Goal: Task Accomplishment & Management: Complete application form

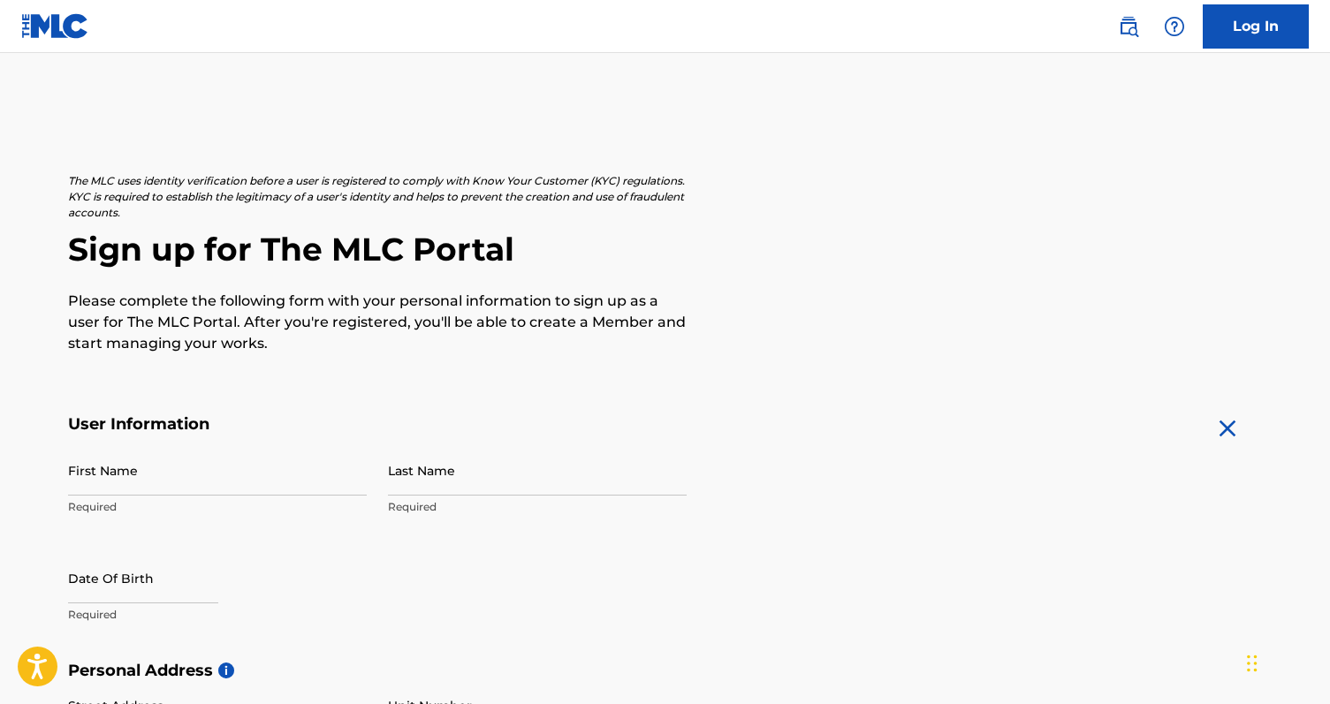
click at [124, 481] on input "First Name" at bounding box center [217, 470] width 299 height 50
type input "SEBASTIEN"
type input "GRAUX"
type input "[STREET_ADDRESS]"
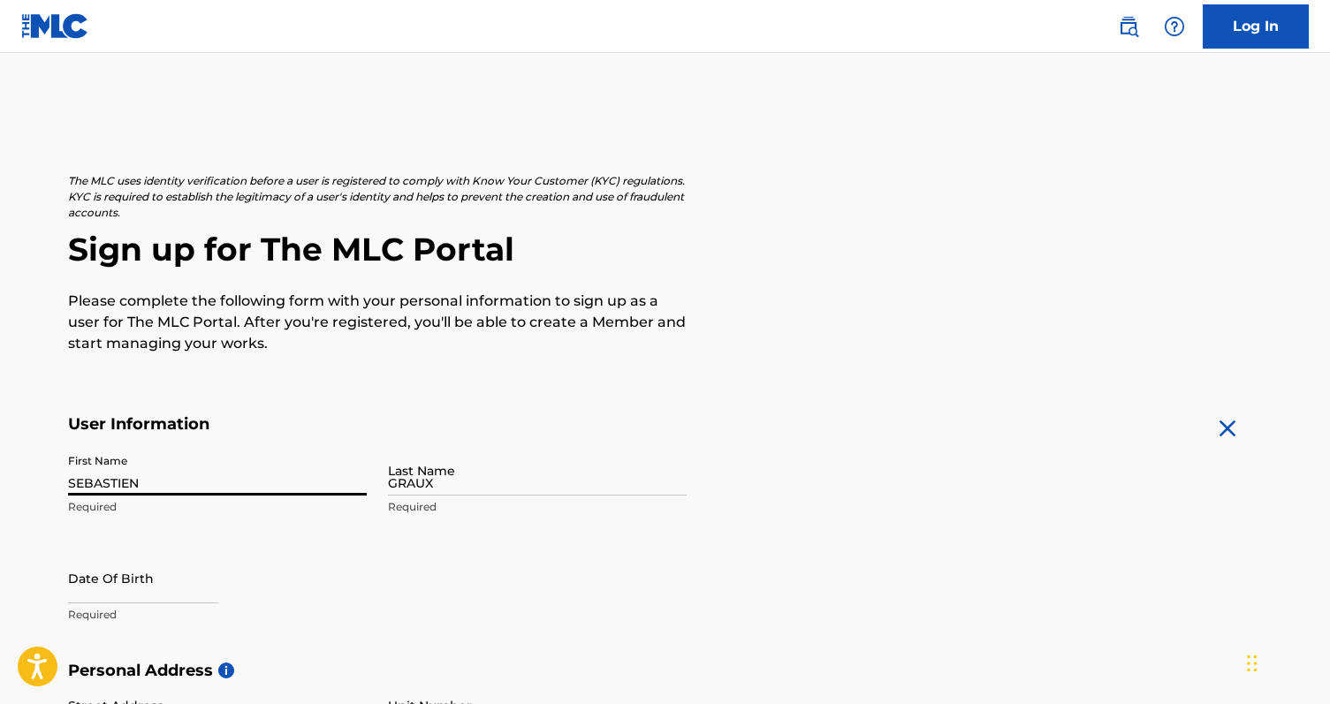
type input "[GEOGRAPHIC_DATA]"
type input "FL"
type input "33137"
type input "786"
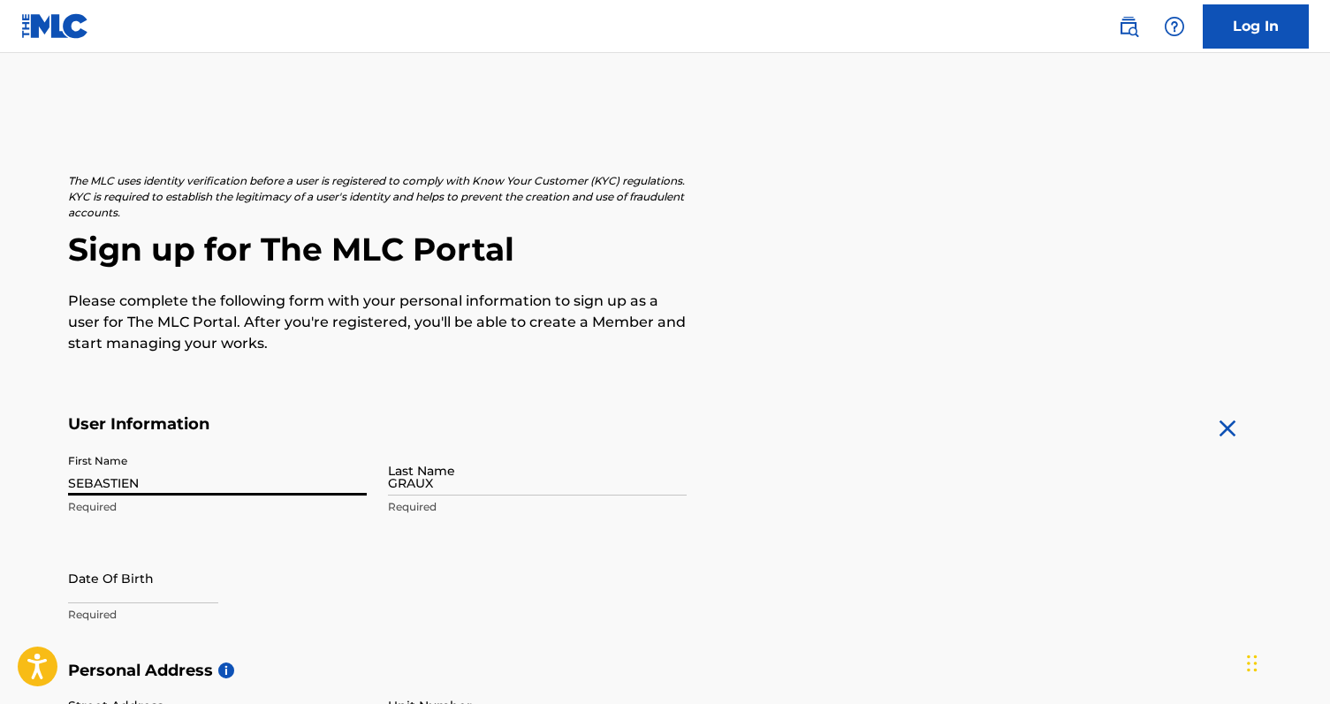
type input "8177219"
type input "[EMAIL_ADDRESS][DOMAIN_NAME]"
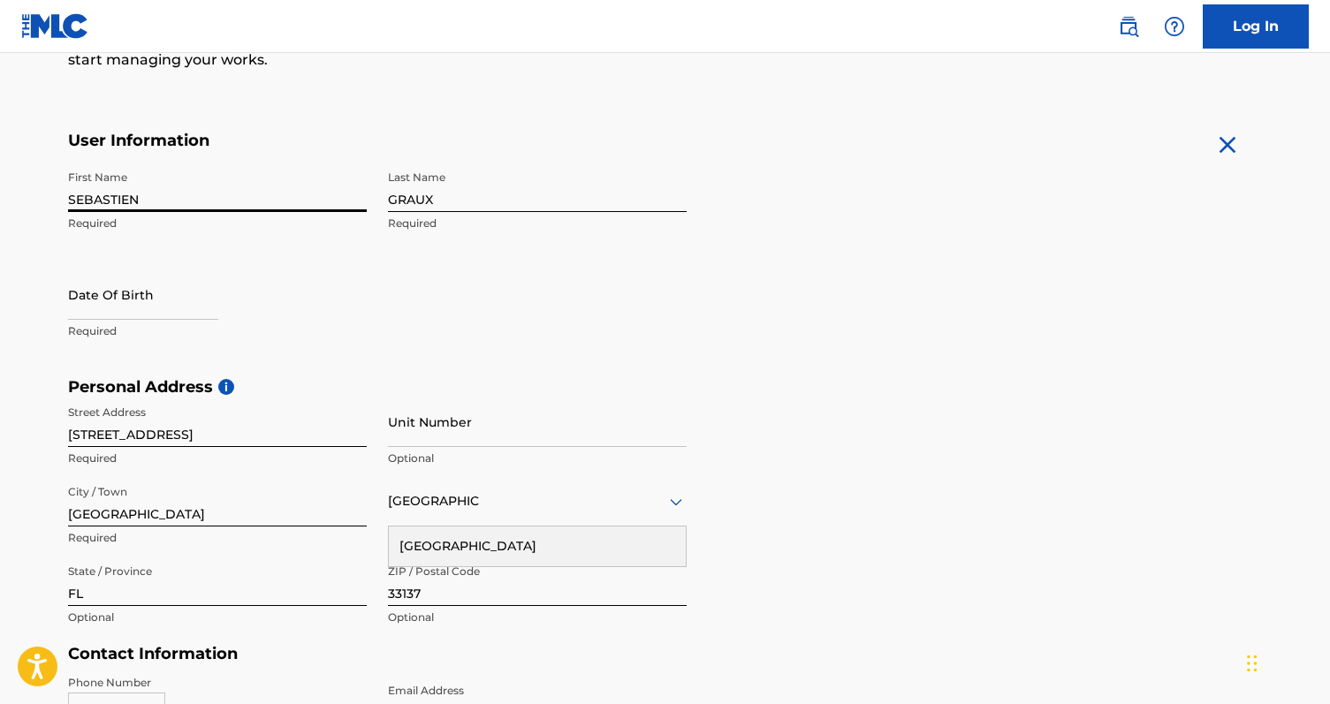
scroll to position [290, 0]
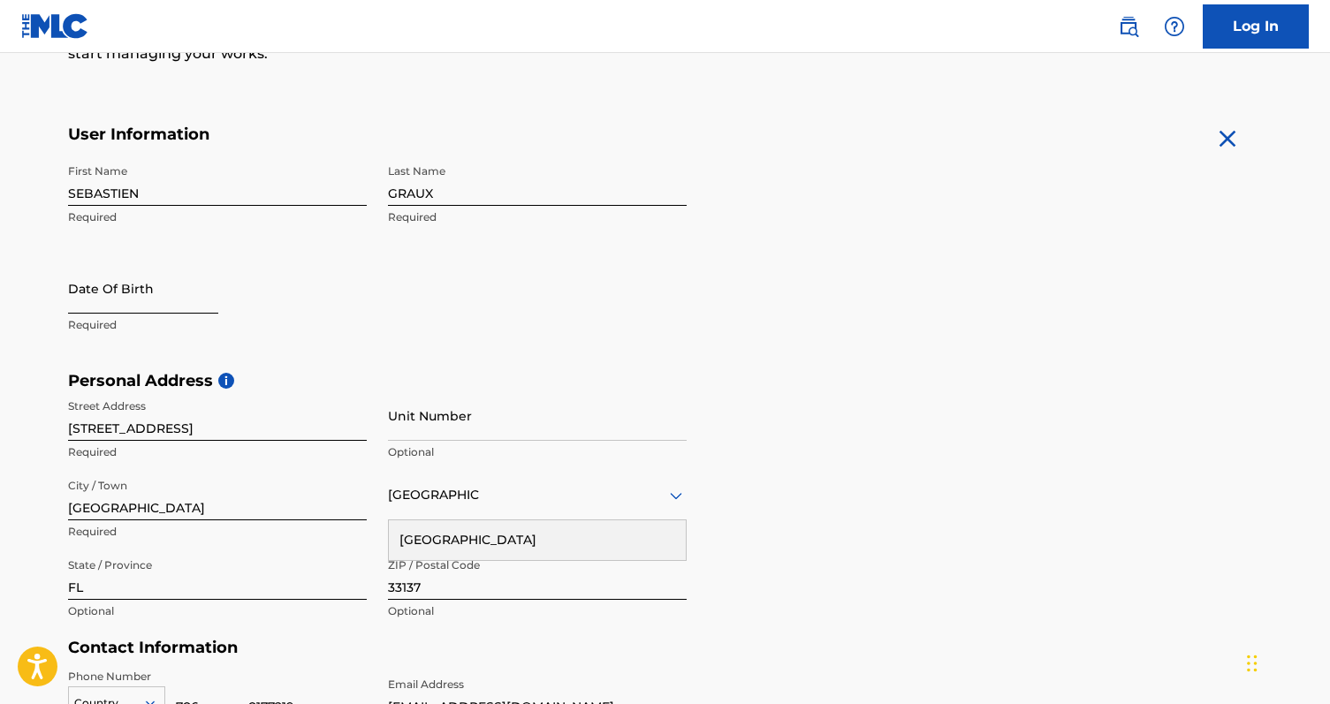
click at [118, 294] on input "text" at bounding box center [143, 288] width 150 height 50
select select "8"
select select "2025"
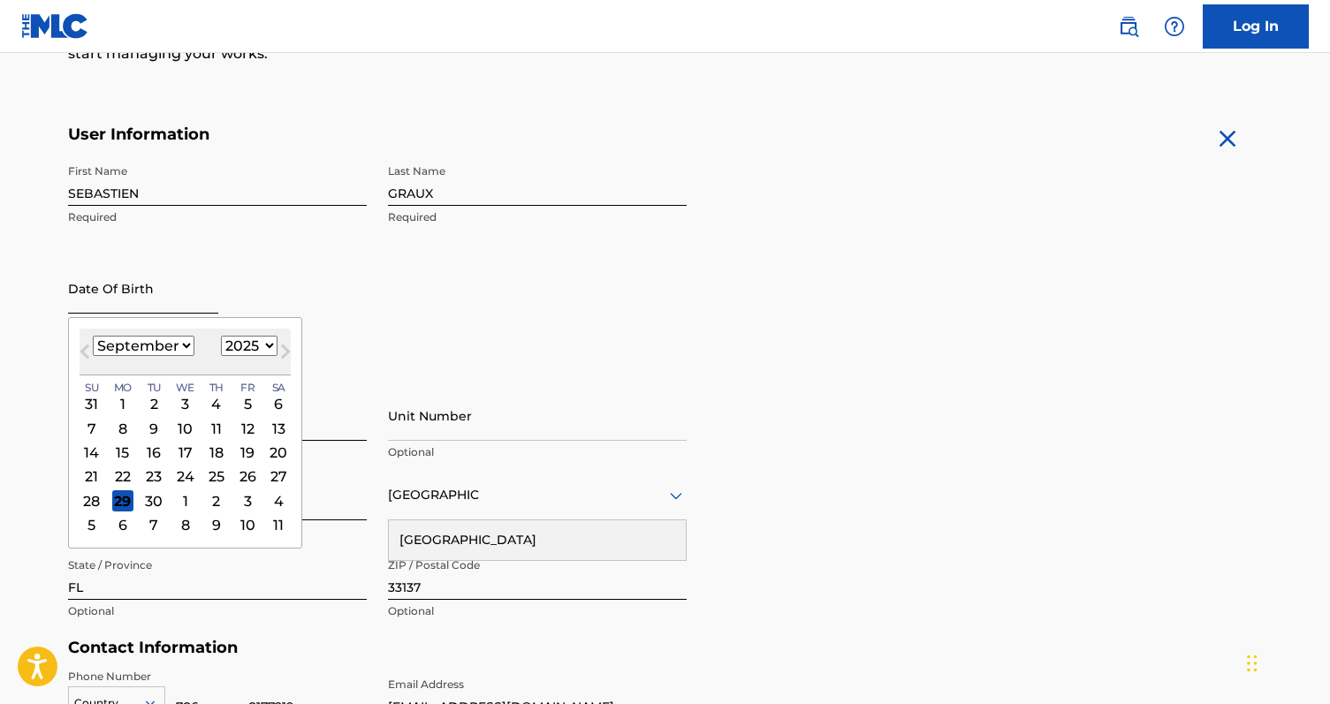
type input "[DATE]"
click at [279, 298] on div "Date Of Birth [DEMOGRAPHIC_DATA] Previous Month Next Month [DATE] January Febru…" at bounding box center [217, 303] width 299 height 80
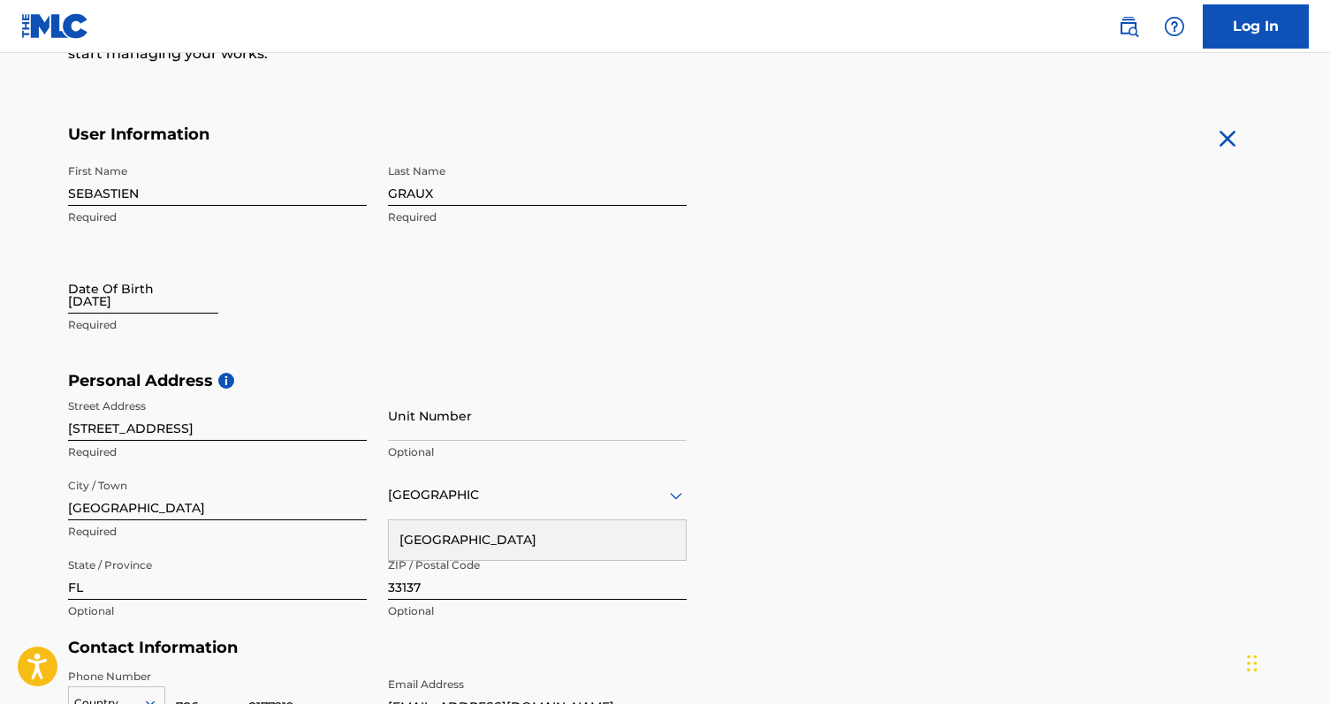
click at [127, 304] on input "[DATE]" at bounding box center [143, 288] width 150 height 50
select select "8"
select select "2025"
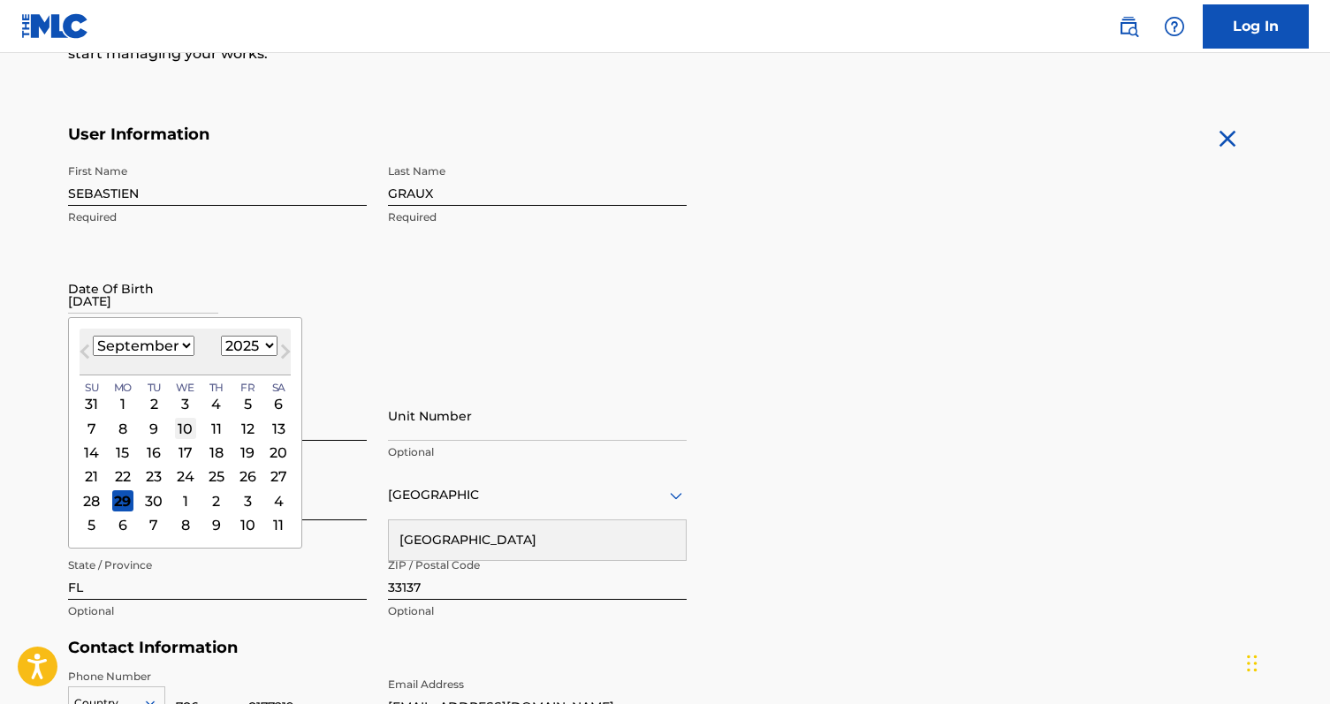
click at [179, 425] on div "10" at bounding box center [184, 428] width 21 height 21
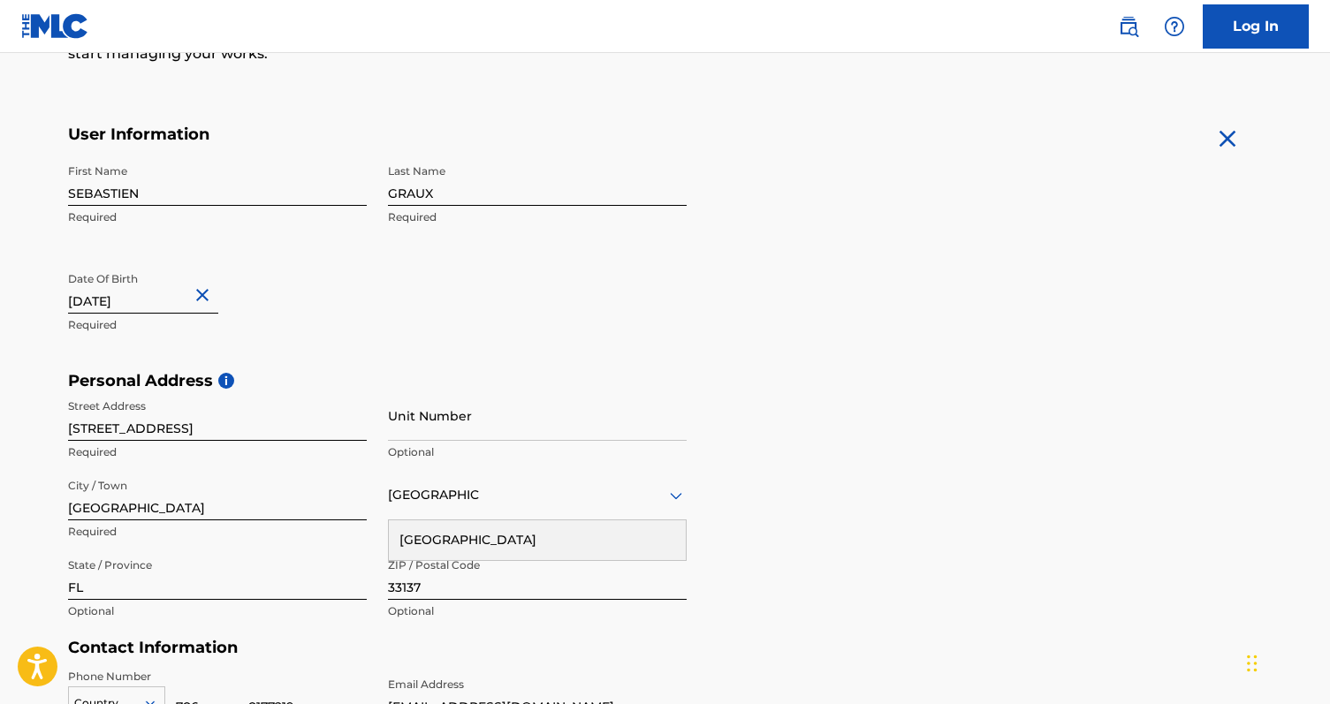
click at [133, 297] on input "[DATE]" at bounding box center [143, 288] width 150 height 50
select select "8"
select select "2025"
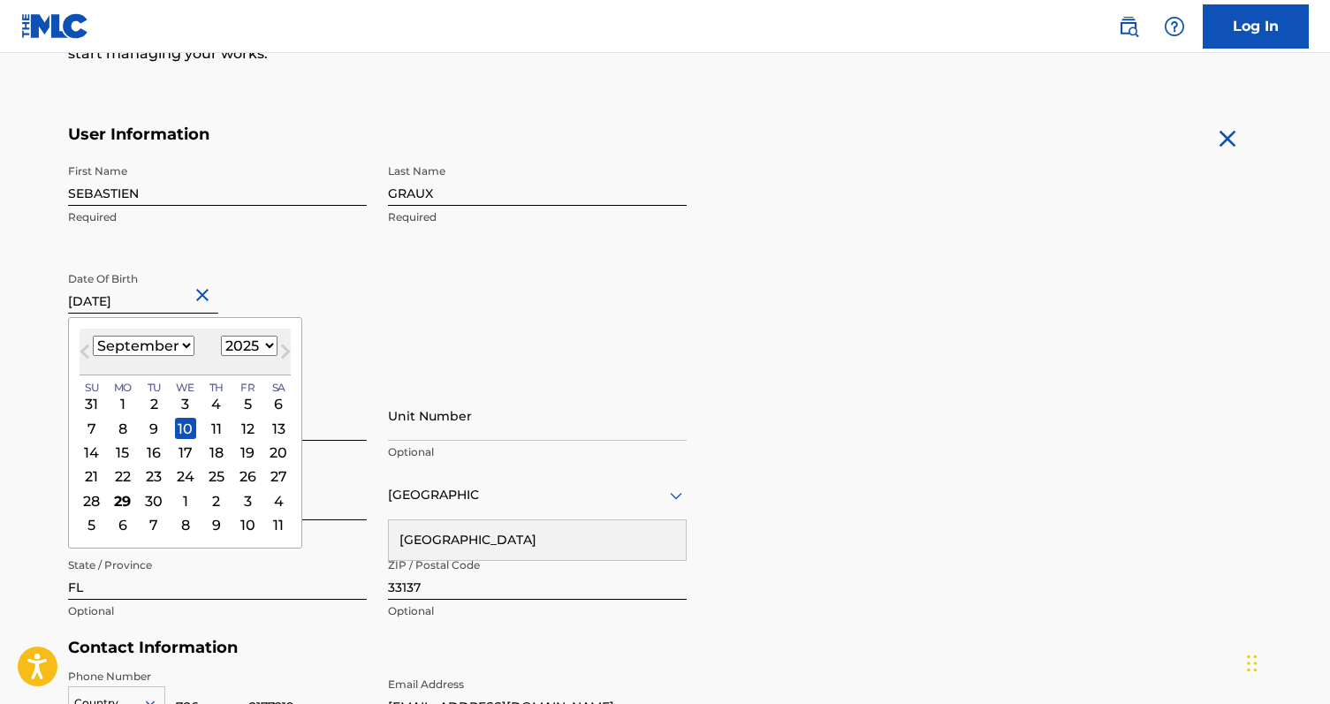
click at [171, 339] on select "January February March April May June July August September October November De…" at bounding box center [144, 346] width 102 height 20
select select "10"
click at [93, 336] on select "January February March April May June July August September October November De…" at bounding box center [144, 346] width 102 height 20
click at [248, 345] on select "1900 1901 1902 1903 1904 1905 1906 1907 1908 1909 1910 1911 1912 1913 1914 1915…" at bounding box center [249, 346] width 57 height 20
select select "1995"
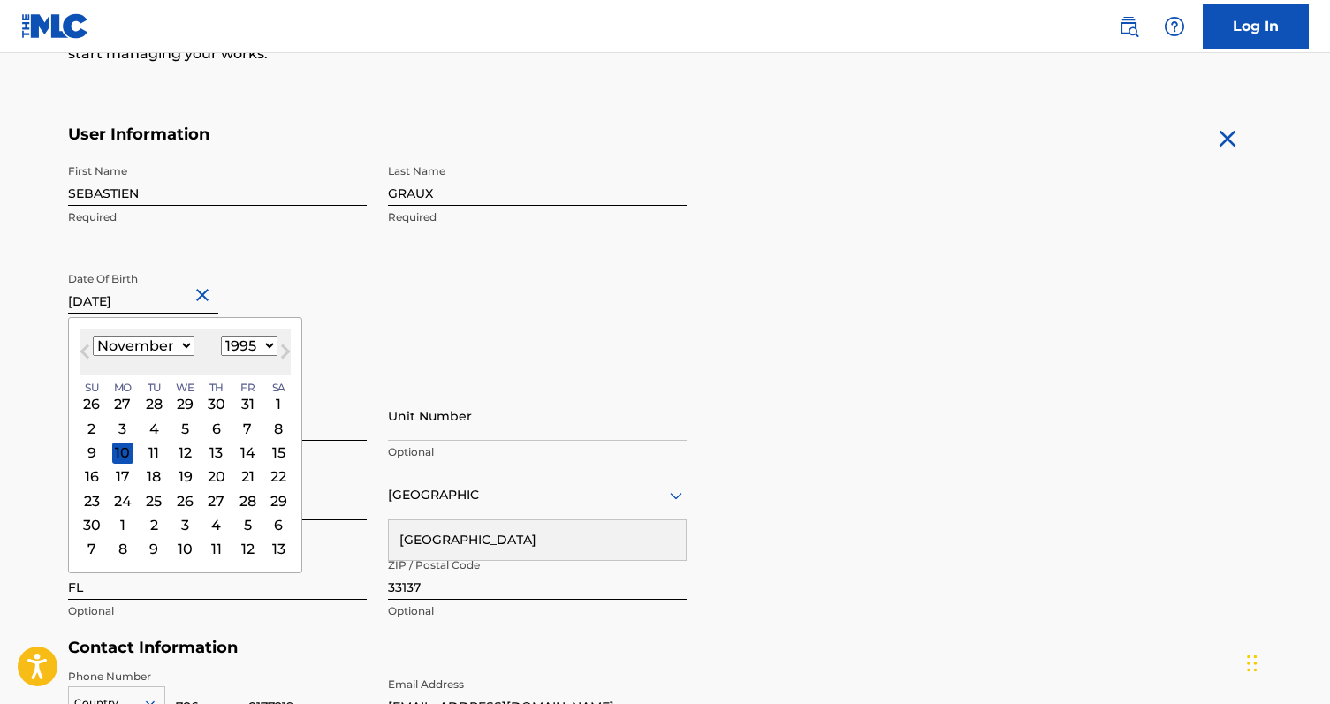
click at [221, 336] on select "1900 1901 1902 1903 1904 1905 1906 1907 1908 1909 1910 1911 1912 1913 1914 1915…" at bounding box center [249, 346] width 57 height 20
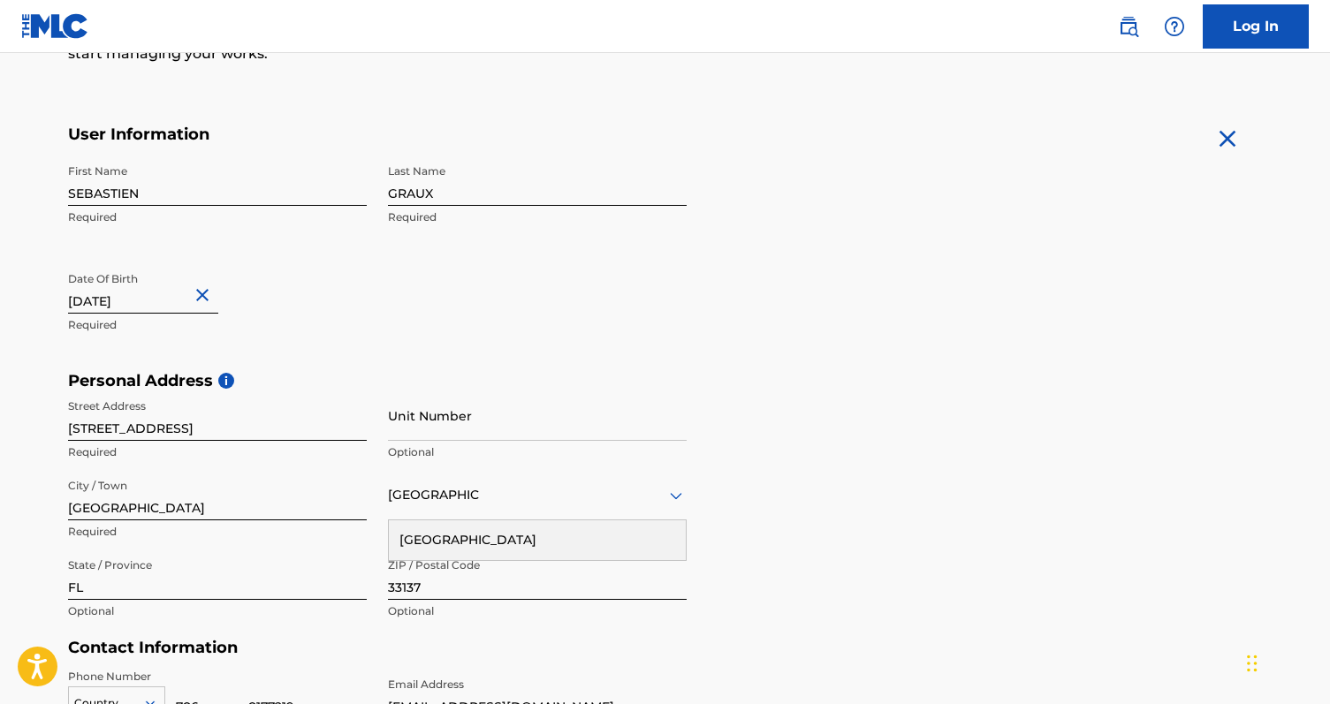
click at [421, 316] on div "First Name SEBASTIEN Required Last Name GRAUX Required Date Of Birth [DEMOGRAPH…" at bounding box center [377, 264] width 619 height 216
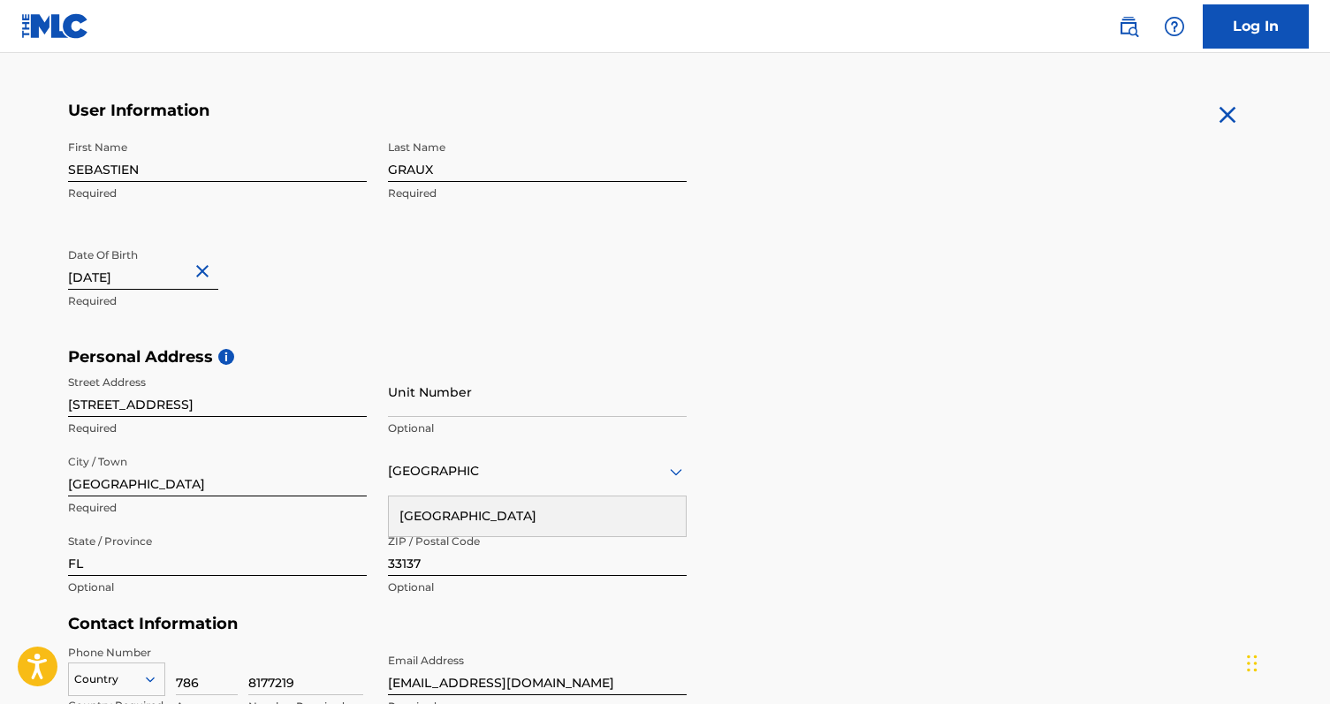
scroll to position [323, 0]
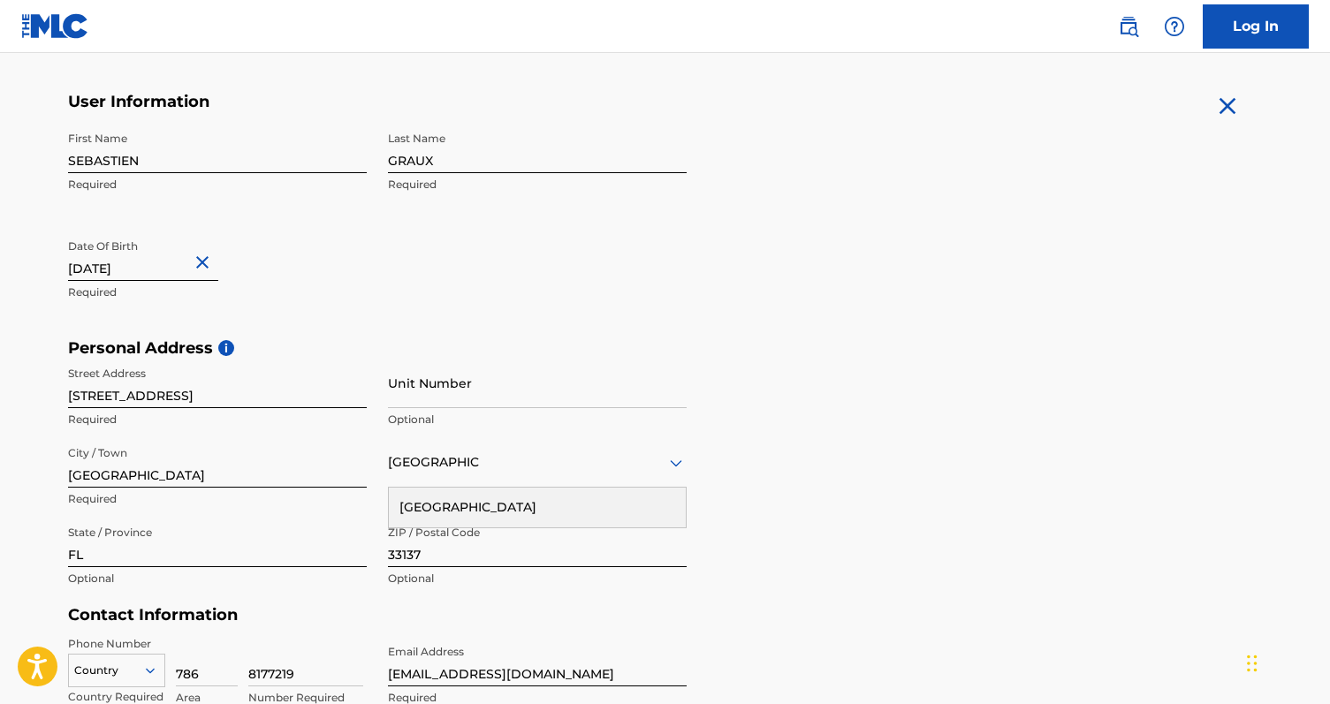
click at [145, 271] on input "[DATE]" at bounding box center [143, 256] width 150 height 50
select select "8"
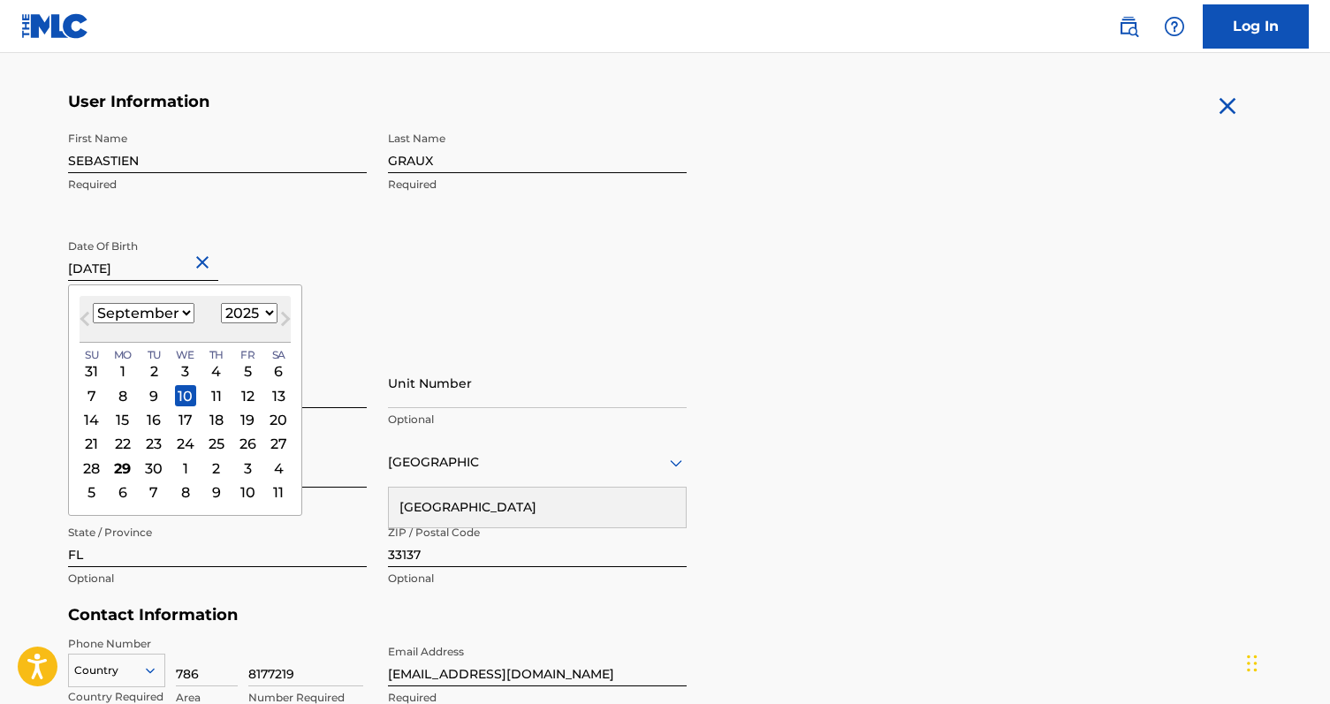
click at [249, 316] on select "1900 1901 1902 1903 1904 1905 1906 1907 1908 1909 1910 1911 1912 1913 1914 1915…" at bounding box center [249, 313] width 57 height 20
select select "1995"
click at [221, 303] on select "1900 1901 1902 1903 1904 1905 1906 1907 1908 1909 1910 1911 1912 1913 1914 1915…" at bounding box center [249, 313] width 57 height 20
click at [161, 311] on select "January February March April May June July August September October November De…" at bounding box center [144, 313] width 102 height 20
select select "10"
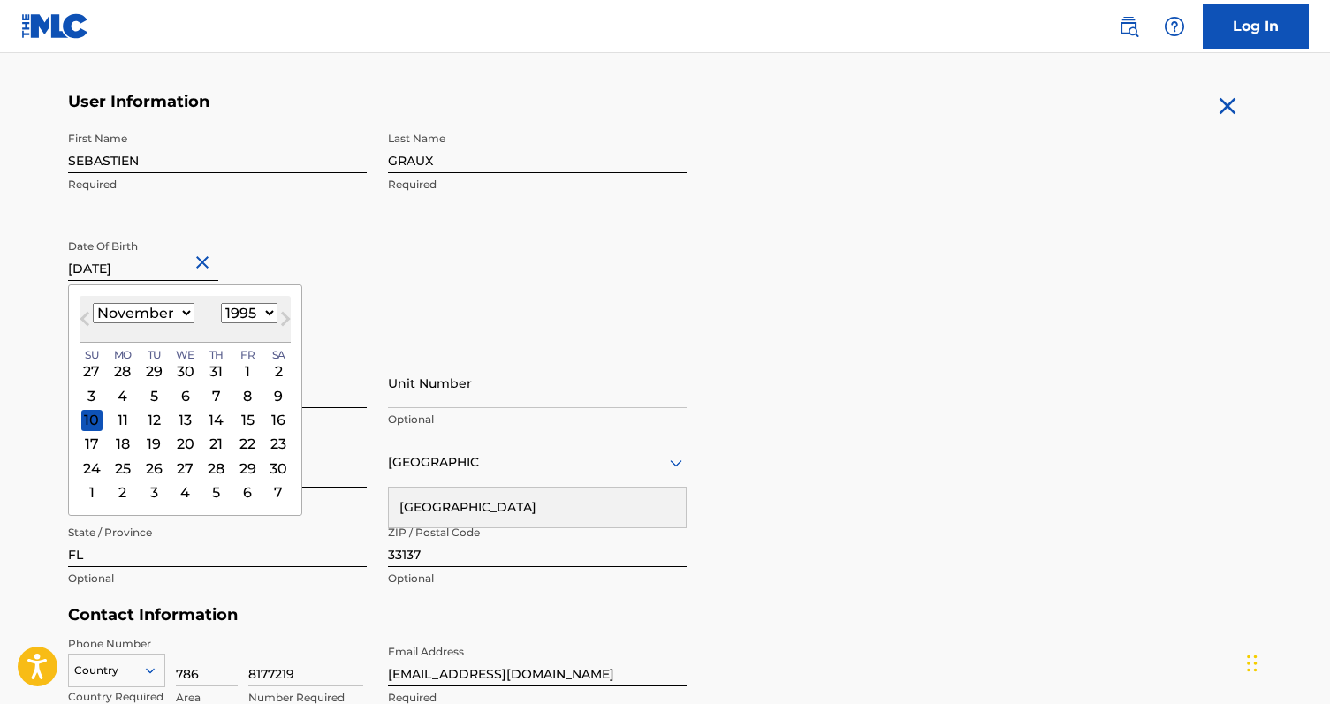
click at [93, 303] on select "January February March April May June July August September October November De…" at bounding box center [144, 313] width 102 height 20
click at [239, 392] on div "10" at bounding box center [247, 395] width 21 height 21
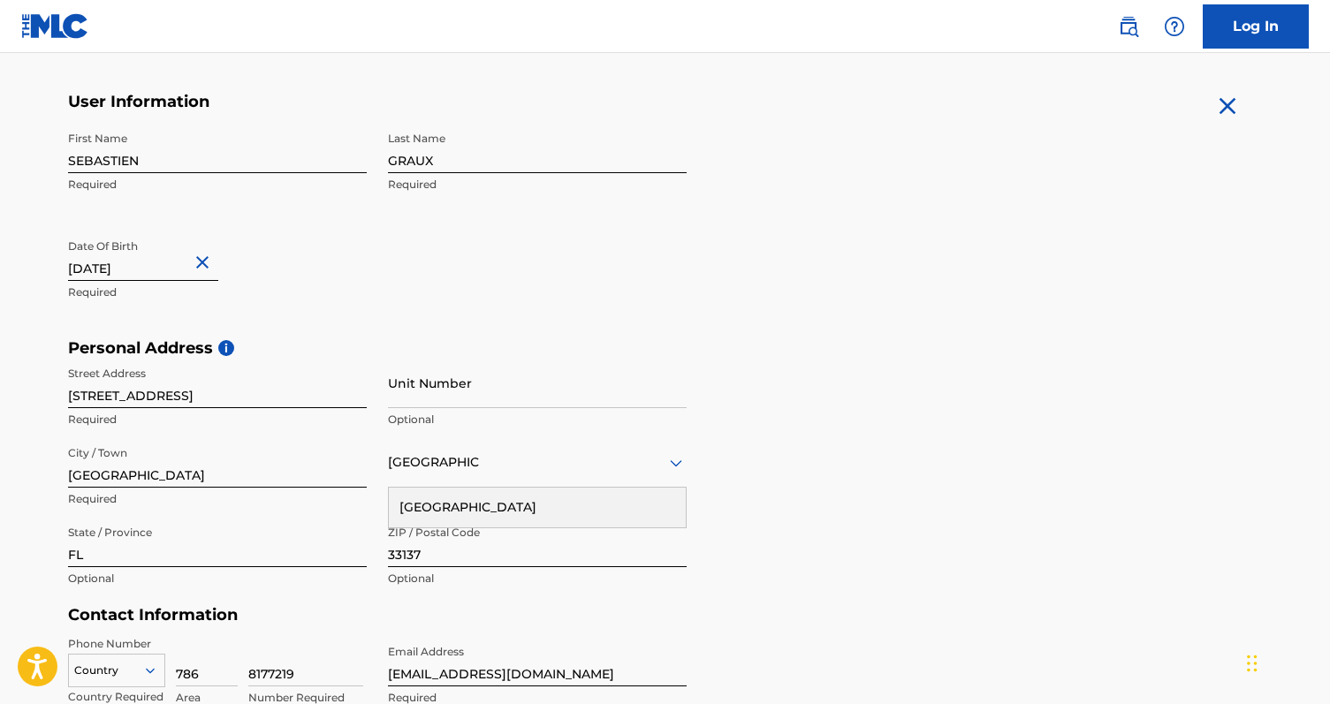
click at [447, 317] on div "First Name SEBASTIEN Required Last Name GRAUX Required Date Of Birth [DEMOGRAPH…" at bounding box center [377, 231] width 619 height 216
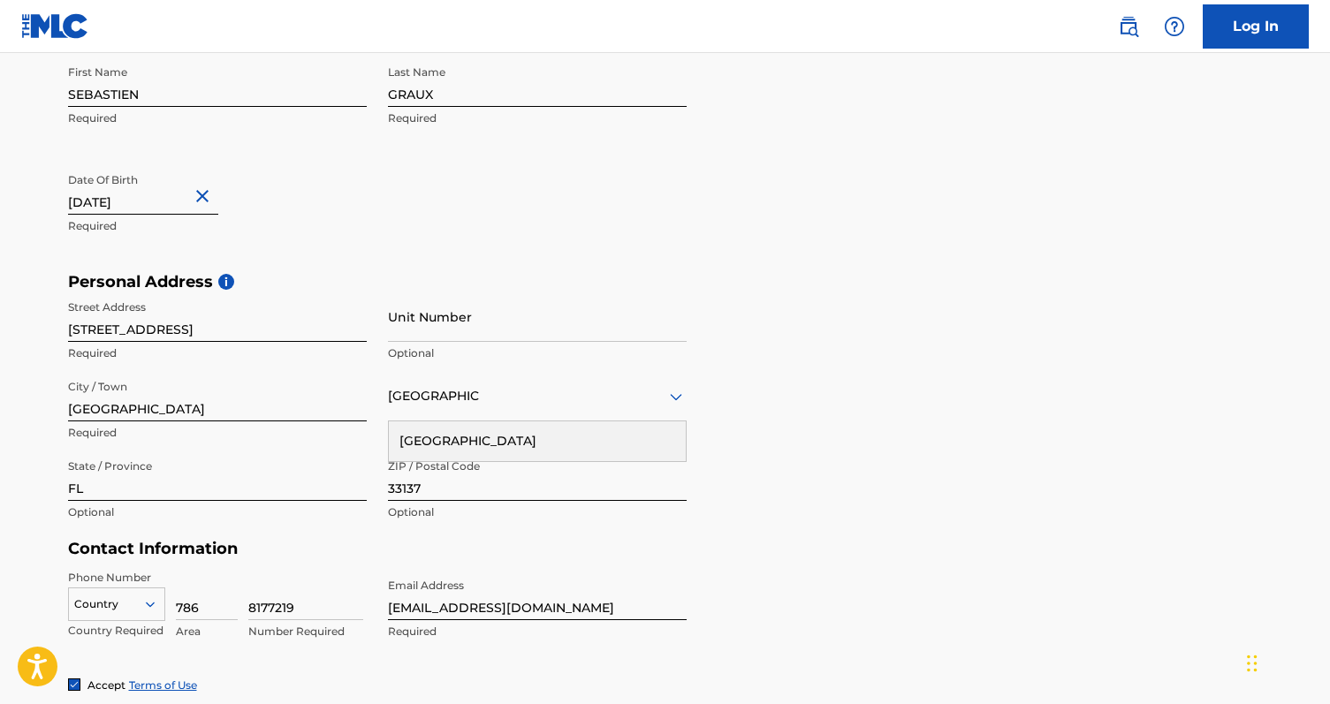
scroll to position [406, 0]
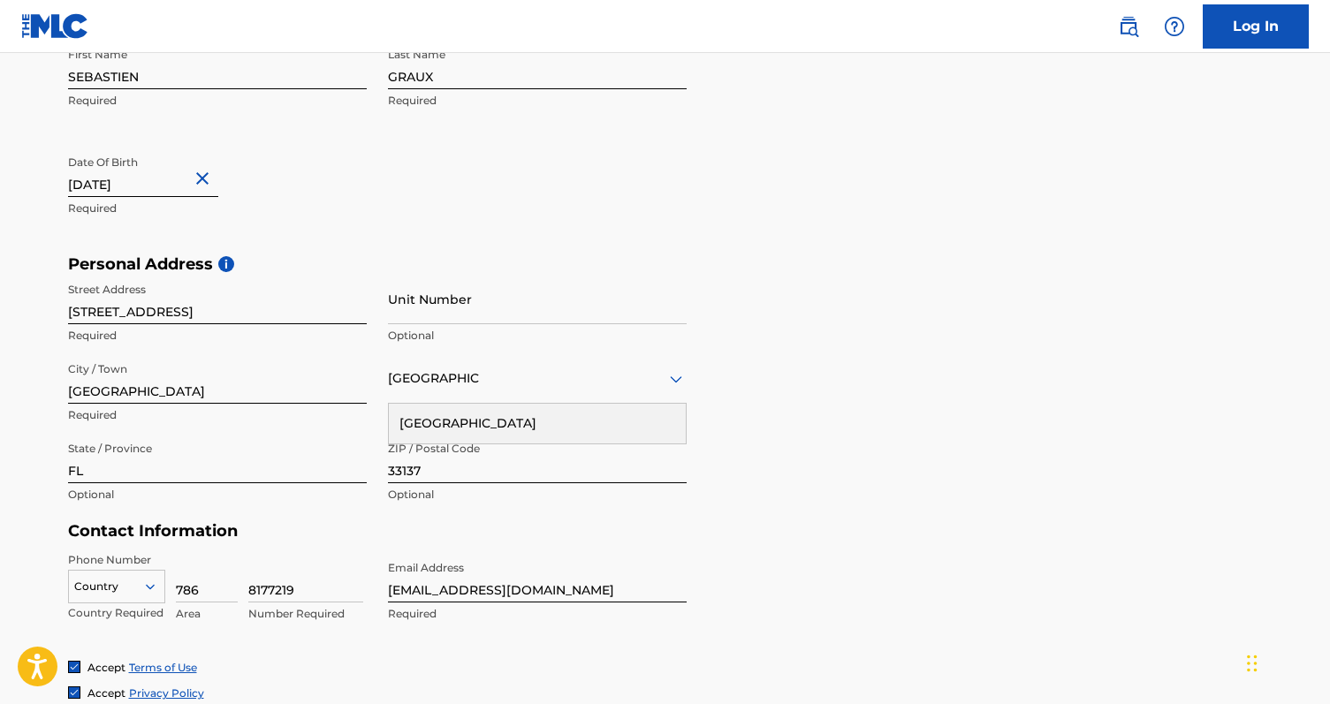
click at [120, 320] on input "[STREET_ADDRESS]" at bounding box center [217, 299] width 299 height 50
click at [150, 313] on input "[STREET_ADDRESS]" at bounding box center [217, 299] width 299 height 50
type input "[STREET_ADDRESS]"
click at [534, 201] on div "First Name SEBASTIEN Required Last Name GRAUX Required Date Of Birth [DEMOGRAPH…" at bounding box center [377, 147] width 619 height 216
click at [448, 294] on input "Unit Number" at bounding box center [537, 299] width 299 height 50
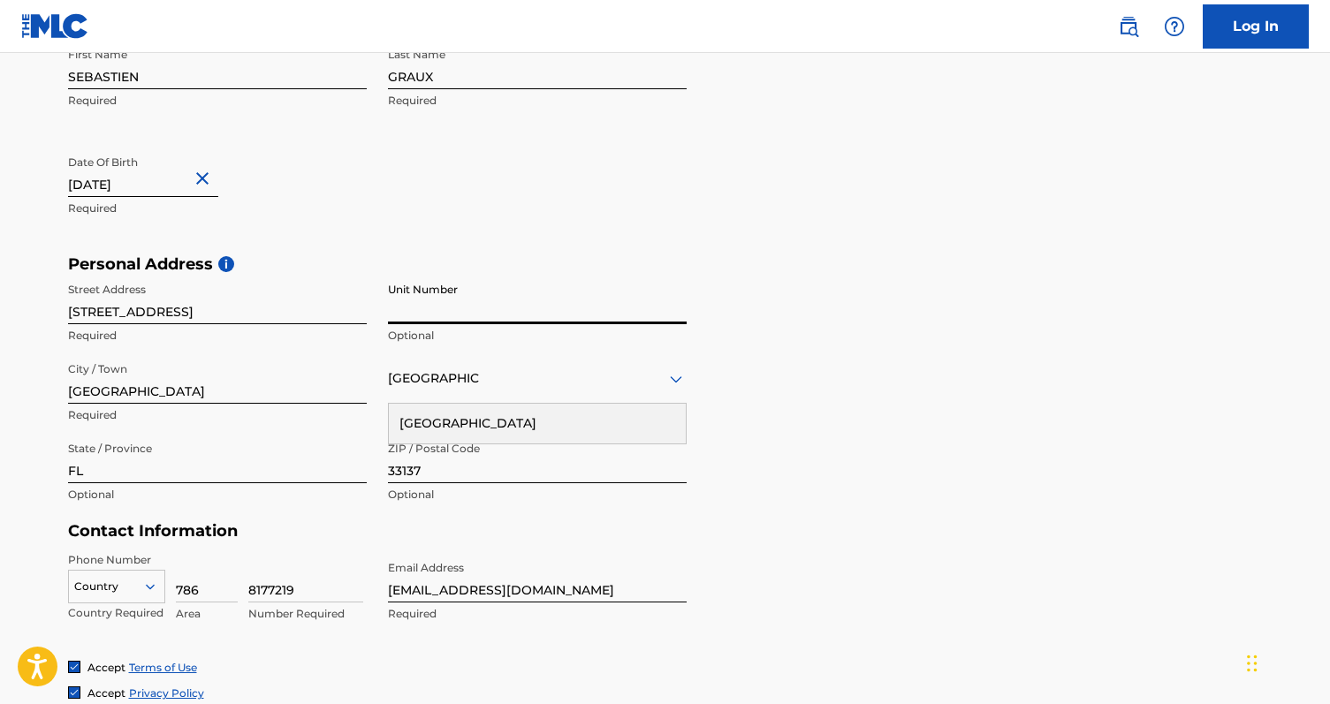
click at [502, 241] on div "First Name SEBASTIEN Required Last Name GRAUX Required Date Of Birth [DEMOGRAPH…" at bounding box center [377, 147] width 619 height 216
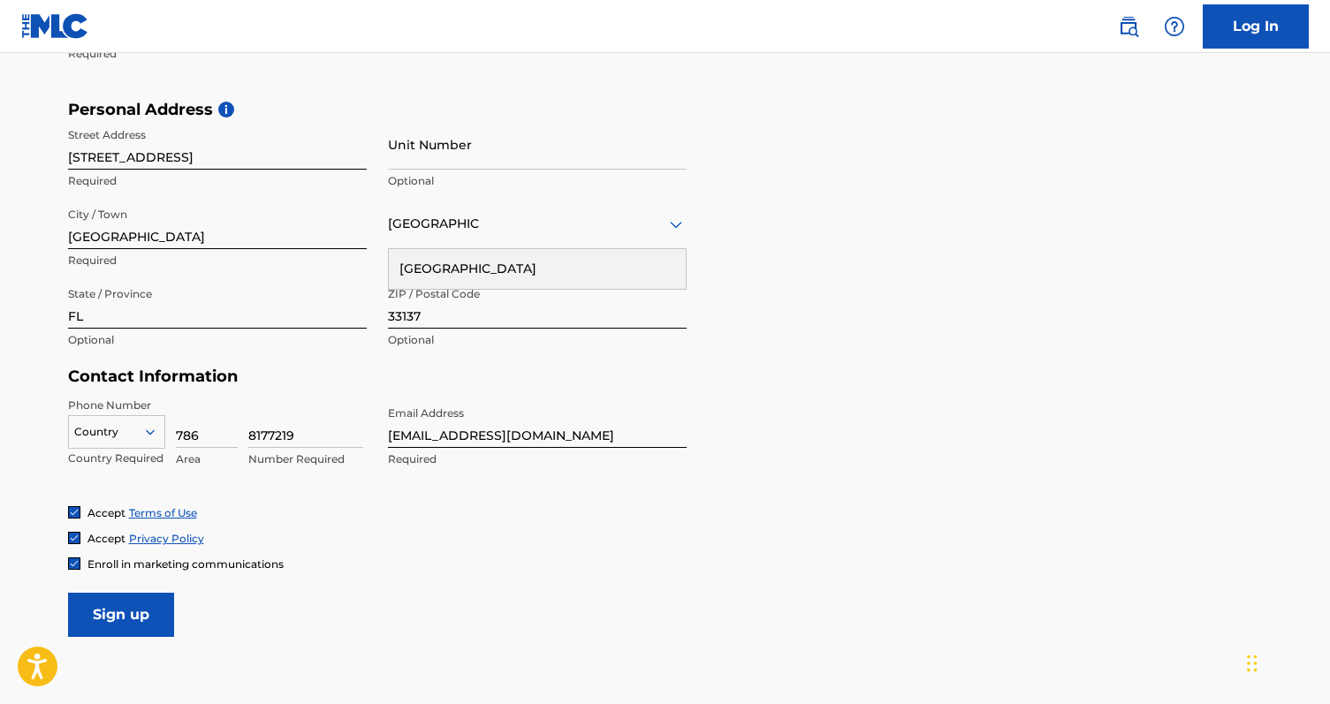
scroll to position [562, 0]
click at [108, 436] on div at bounding box center [116, 430] width 95 height 19
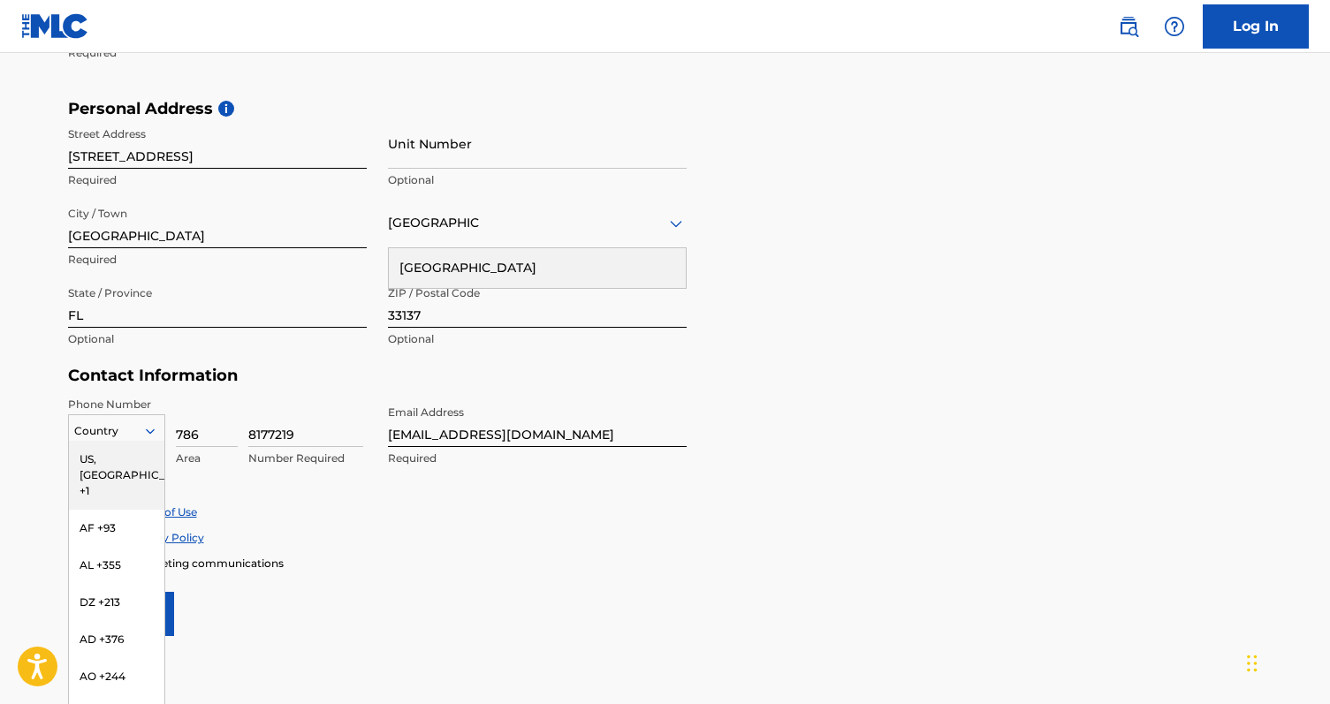
scroll to position [564, 0]
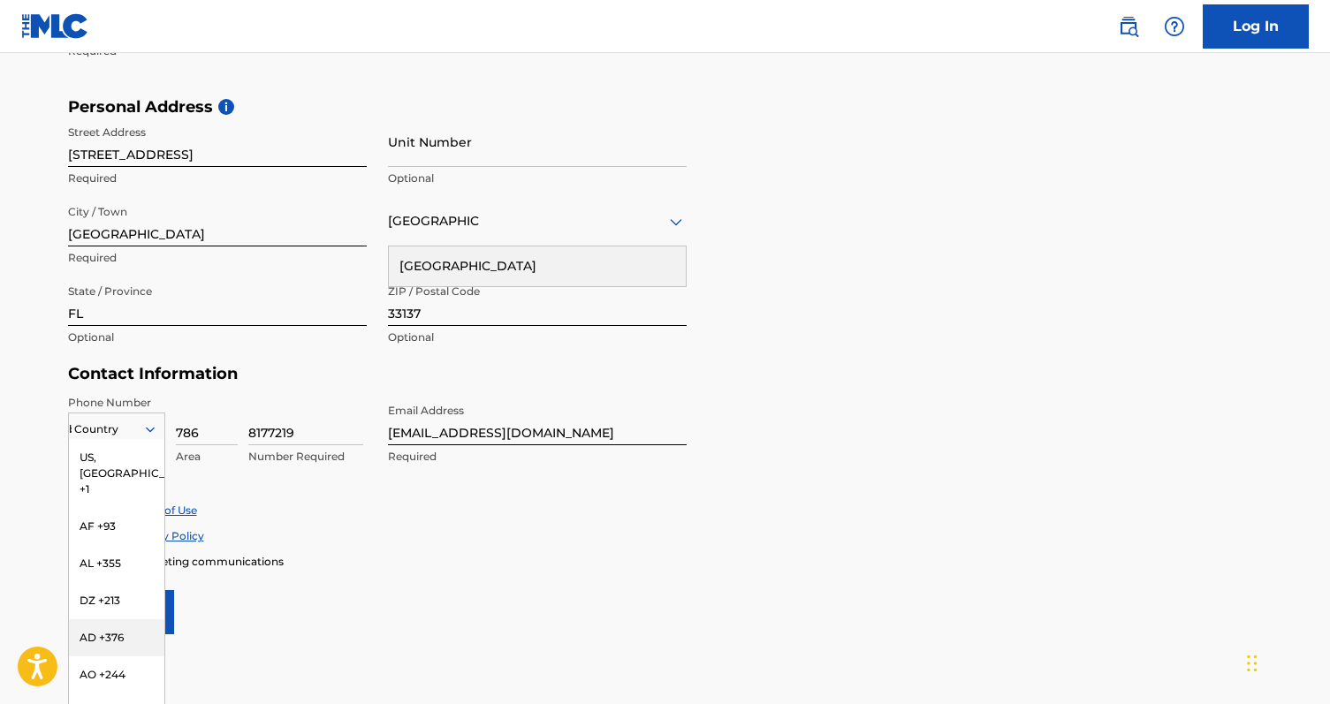
type input "be"
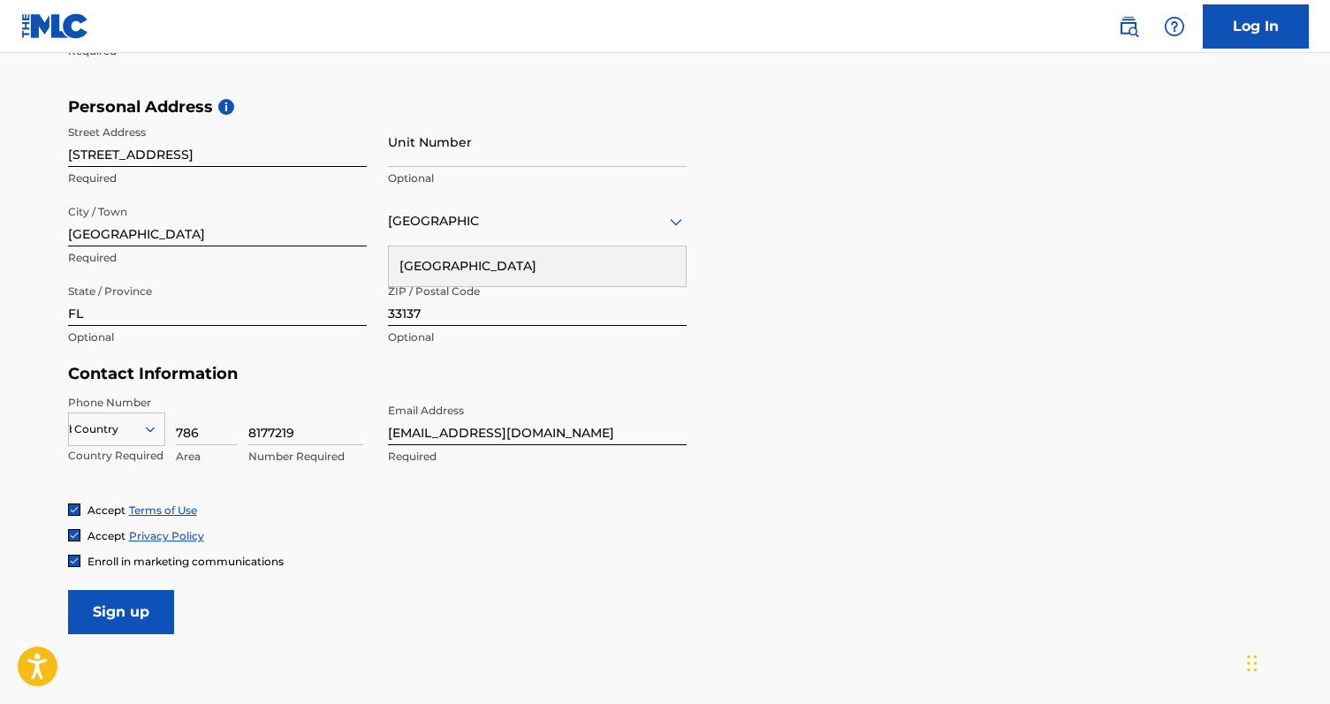
click at [108, 429] on div "be" at bounding box center [116, 429] width 95 height 19
click at [120, 428] on div "be" at bounding box center [116, 429] width 95 height 19
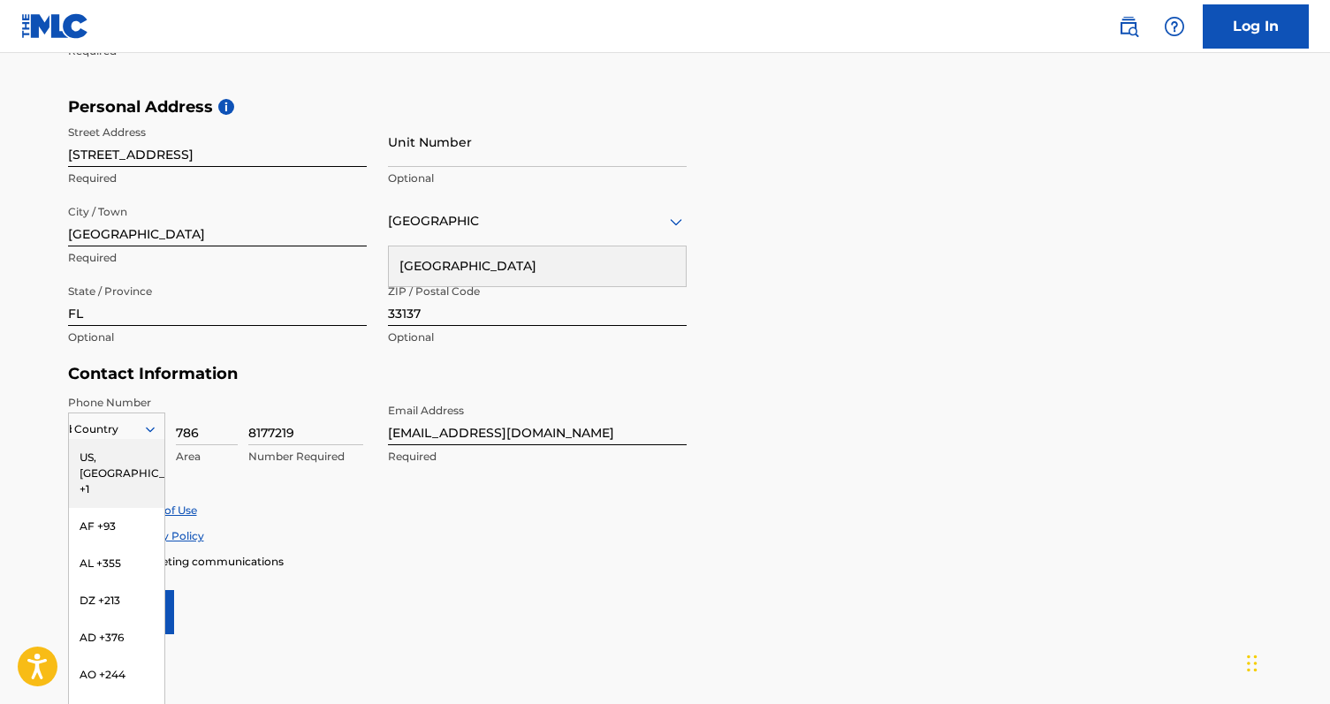
click at [110, 453] on div "US, [GEOGRAPHIC_DATA] +1" at bounding box center [116, 473] width 95 height 69
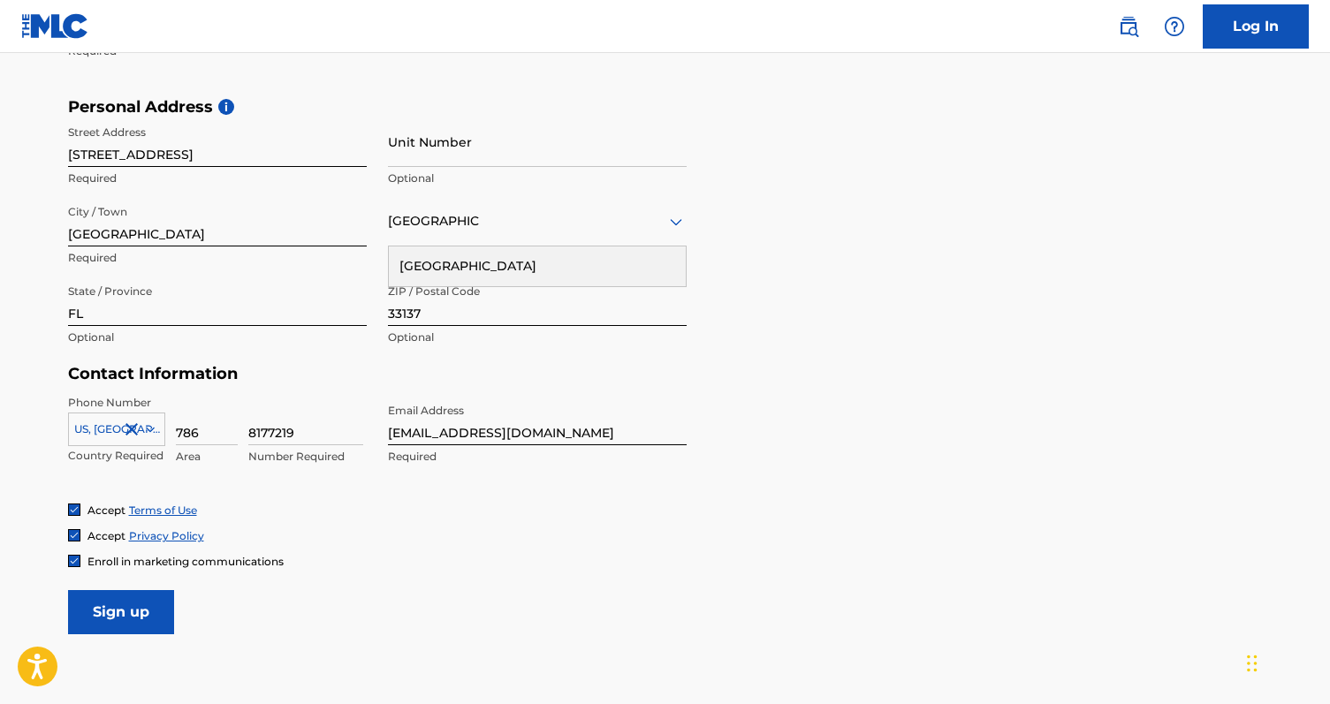
click at [562, 519] on div "Accept Terms of Use Accept Privacy Policy Enroll in marketing communications" at bounding box center [665, 536] width 1195 height 66
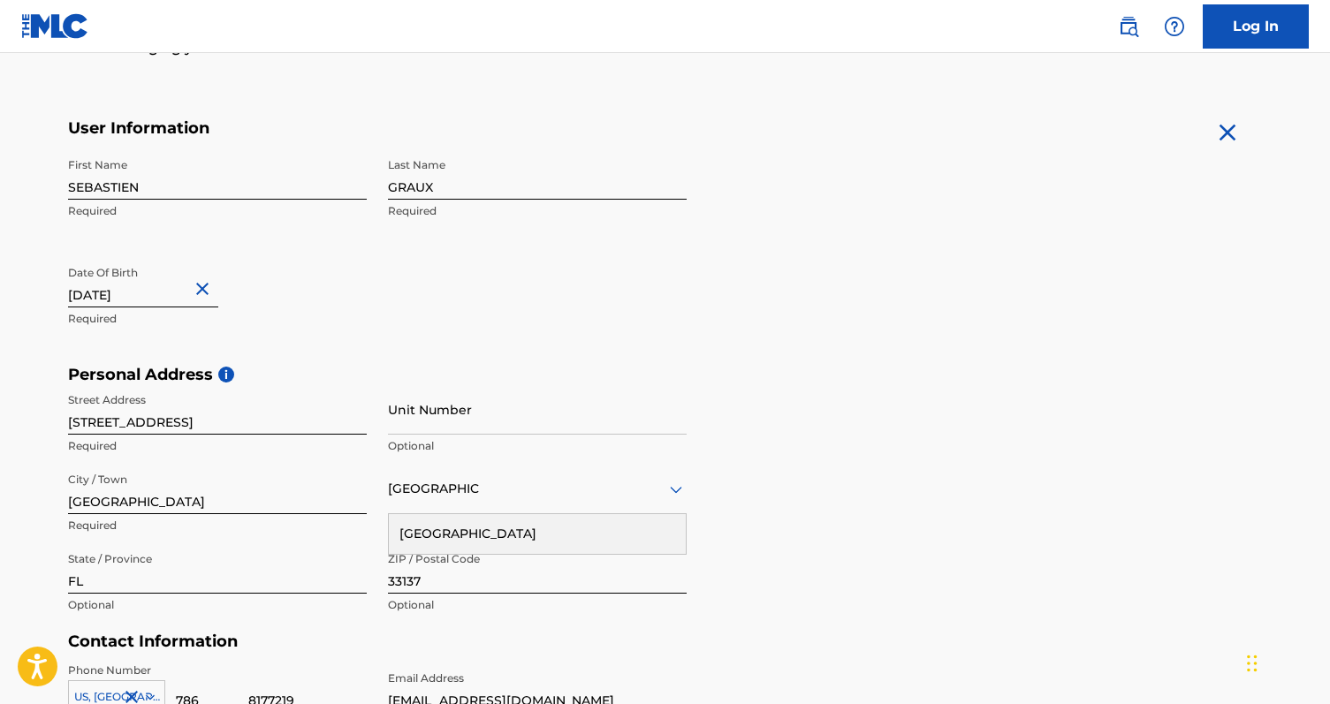
scroll to position [294, 0]
click at [442, 317] on div "First Name SEBASTIEN Required Last Name GRAUX Required Date Of Birth [DEMOGRAPH…" at bounding box center [377, 259] width 619 height 216
click at [110, 432] on input "[STREET_ADDRESS]" at bounding box center [217, 411] width 299 height 50
type input "[STREET_ADDRESS]"
click at [556, 349] on div "First Name SEBASTIEN Required Last Name GRAUX Required Date Of Birth [DEMOGRAPH…" at bounding box center [377, 259] width 619 height 216
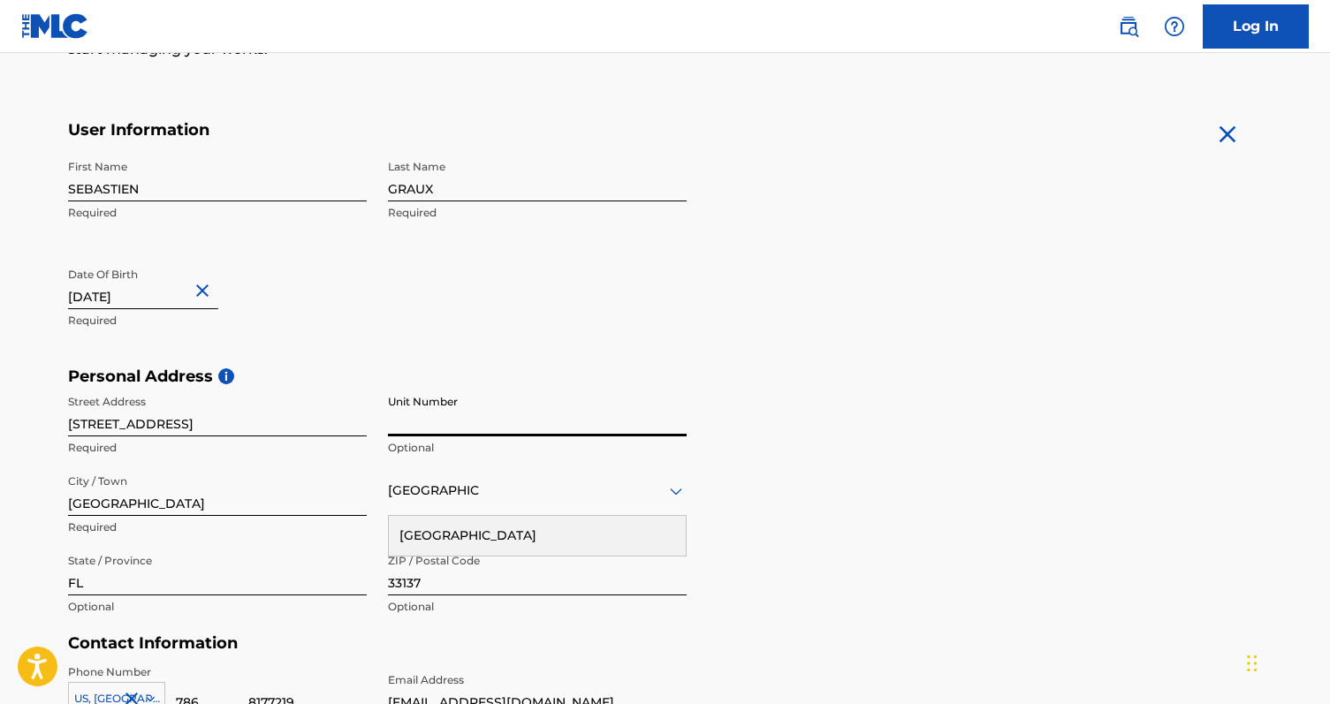
click at [443, 416] on input "Unit Number" at bounding box center [537, 411] width 299 height 50
click at [489, 264] on div "First Name SEBASTIEN Required Last Name GRAUX Required Date Of Birth [DEMOGRAPH…" at bounding box center [377, 259] width 619 height 216
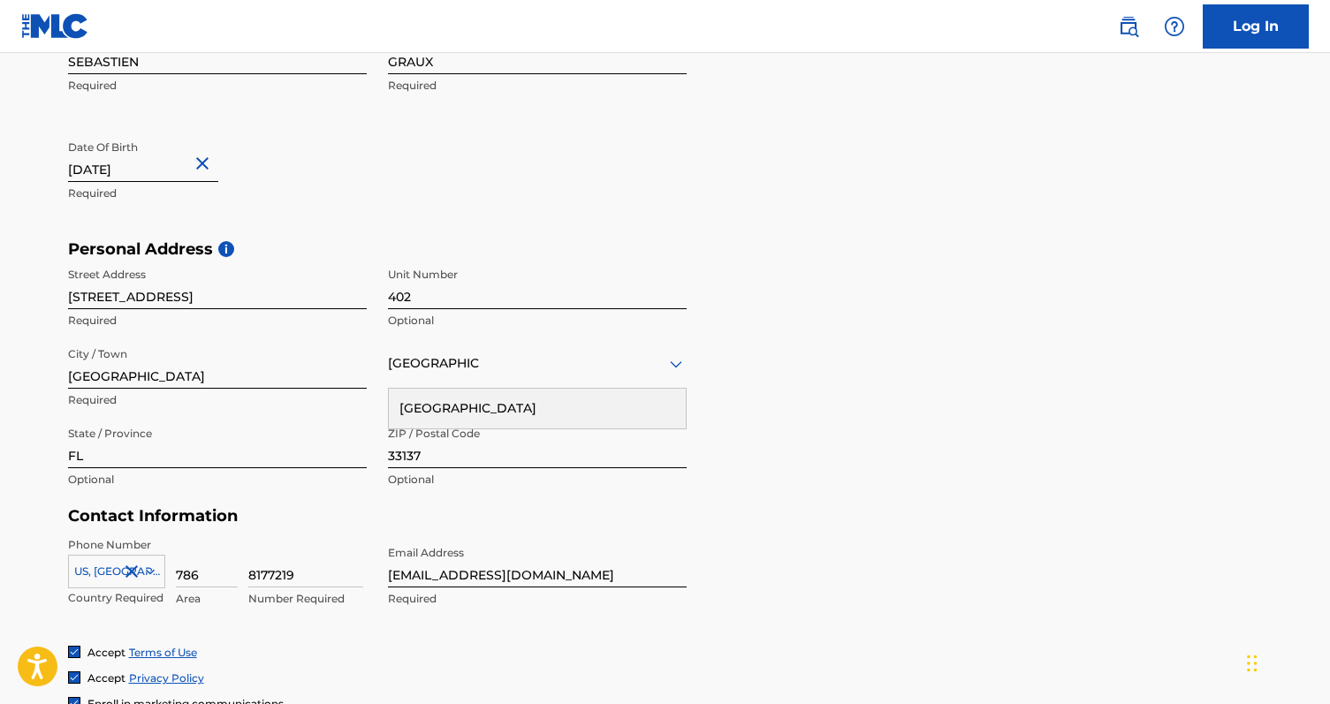
scroll to position [424, 0]
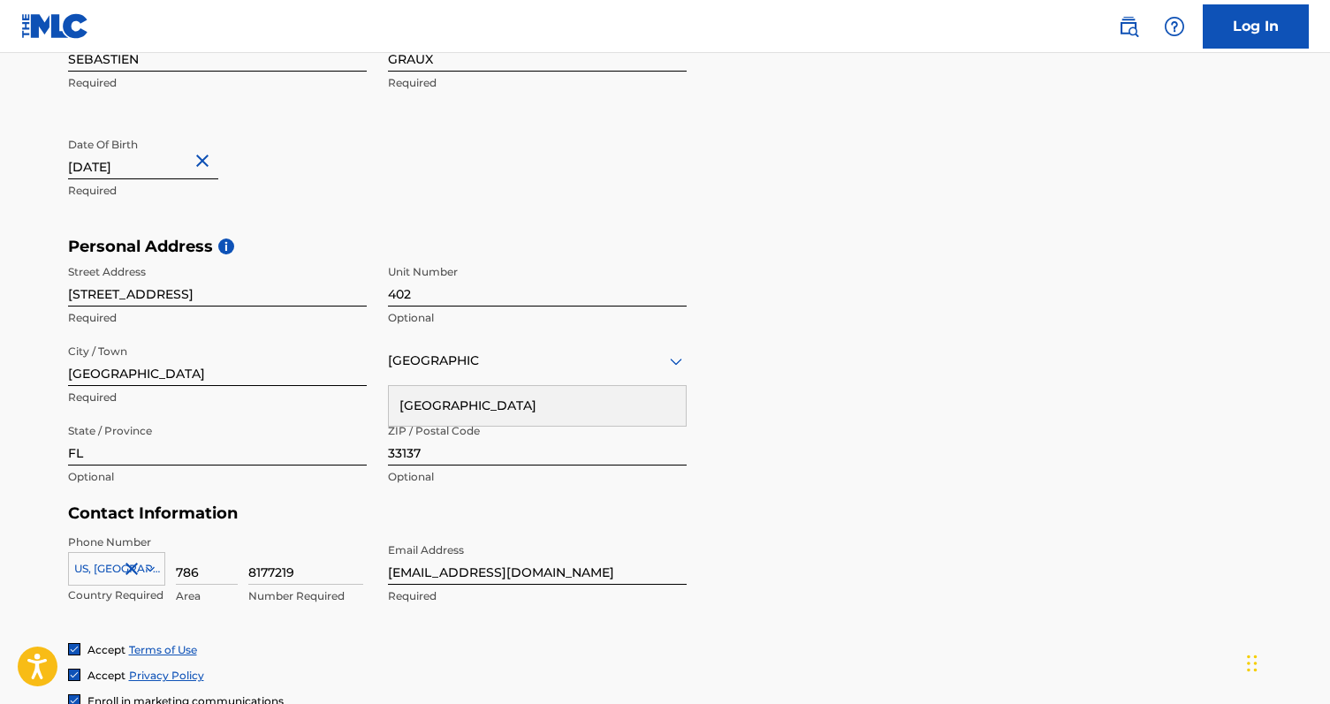
click at [427, 295] on input "402" at bounding box center [537, 281] width 299 height 50
type input "4002"
click at [659, 145] on div "First Name SEBASTIEN Required Last Name GRAUX Required Date Of Birth [DEMOGRAPH…" at bounding box center [377, 129] width 619 height 216
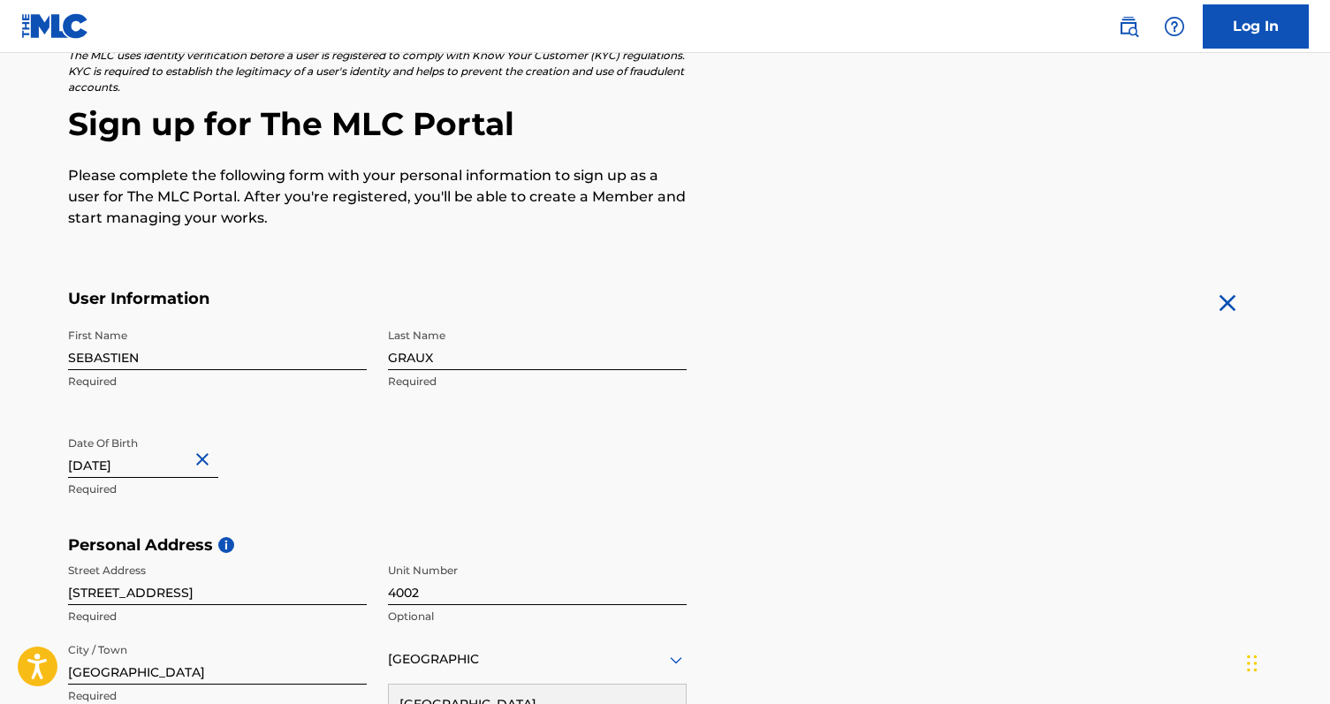
scroll to position [0, 0]
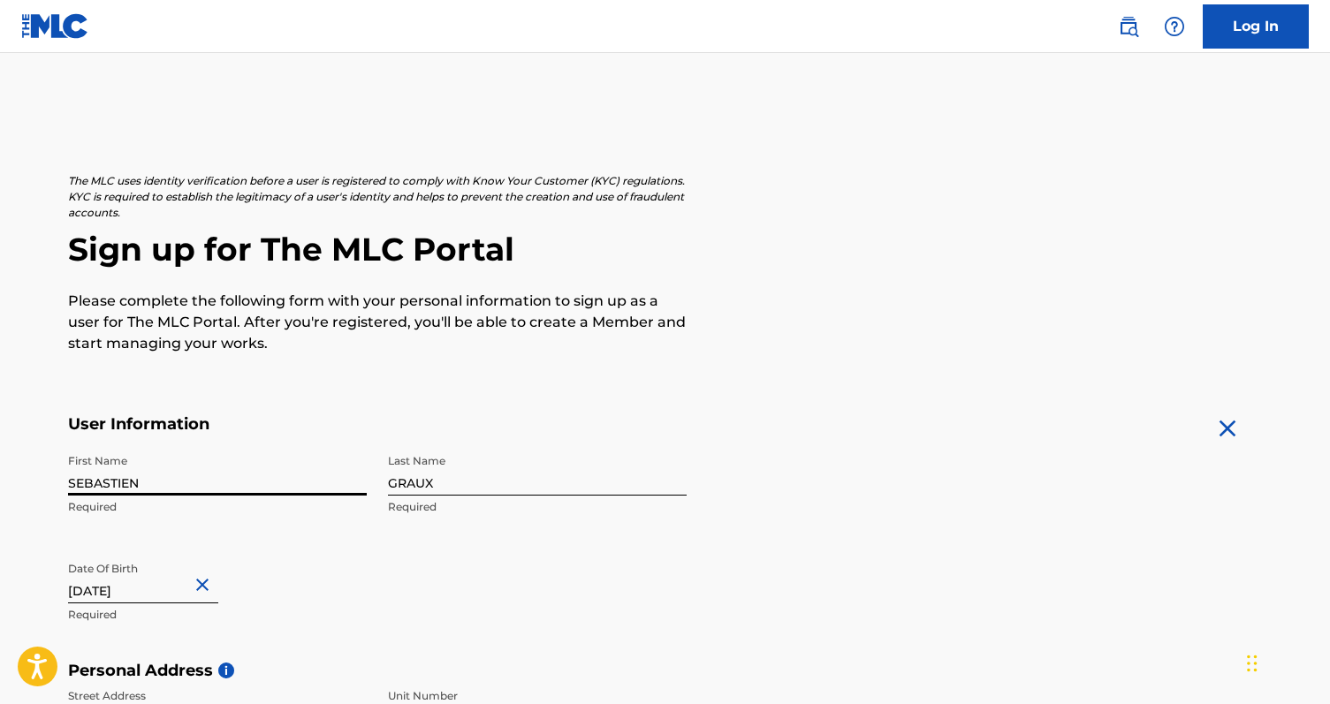
drag, startPoint x: 161, startPoint y: 490, endPoint x: 0, endPoint y: 490, distance: 160.8
click at [0, 490] on main "The MLC uses identity verification before a user is registered to comply with K…" at bounding box center [665, 675] width 1330 height 1244
type input "[PERSON_NAME]"
click at [399, 351] on p "Please complete the following form with your personal information to sign up as…" at bounding box center [377, 323] width 619 height 64
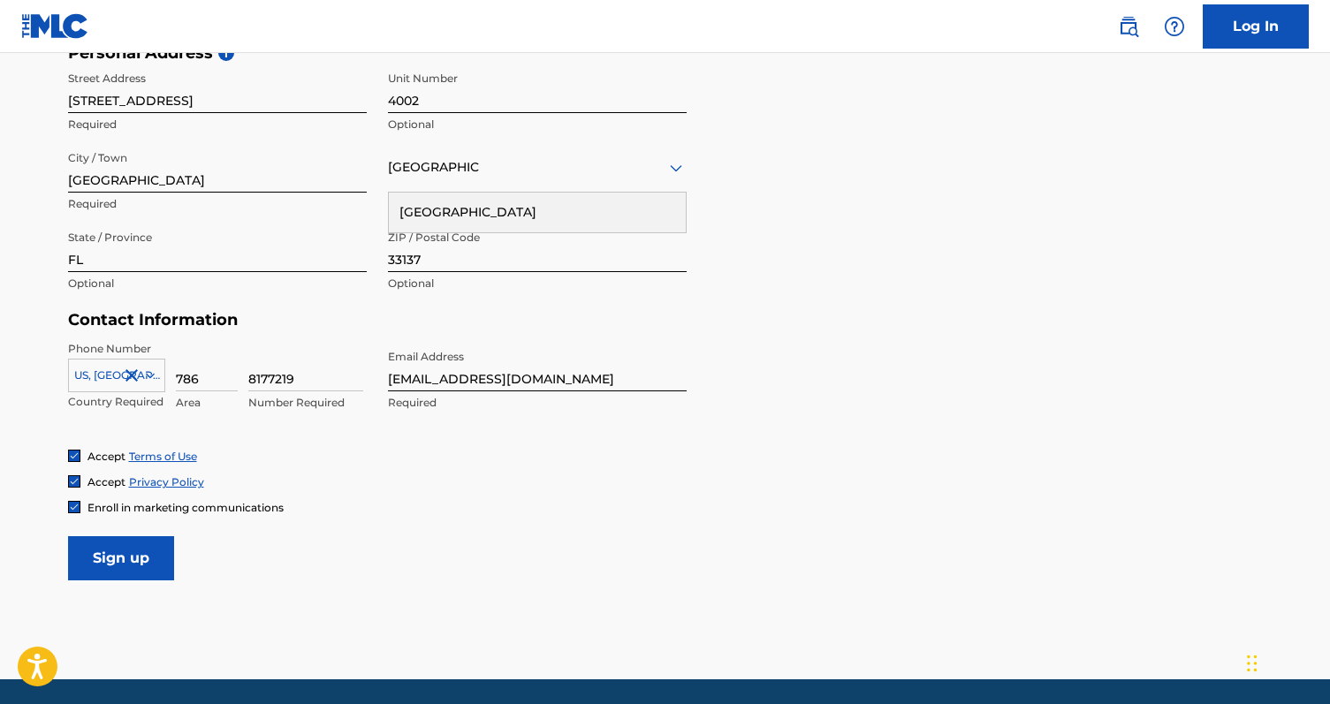
scroll to position [677, 0]
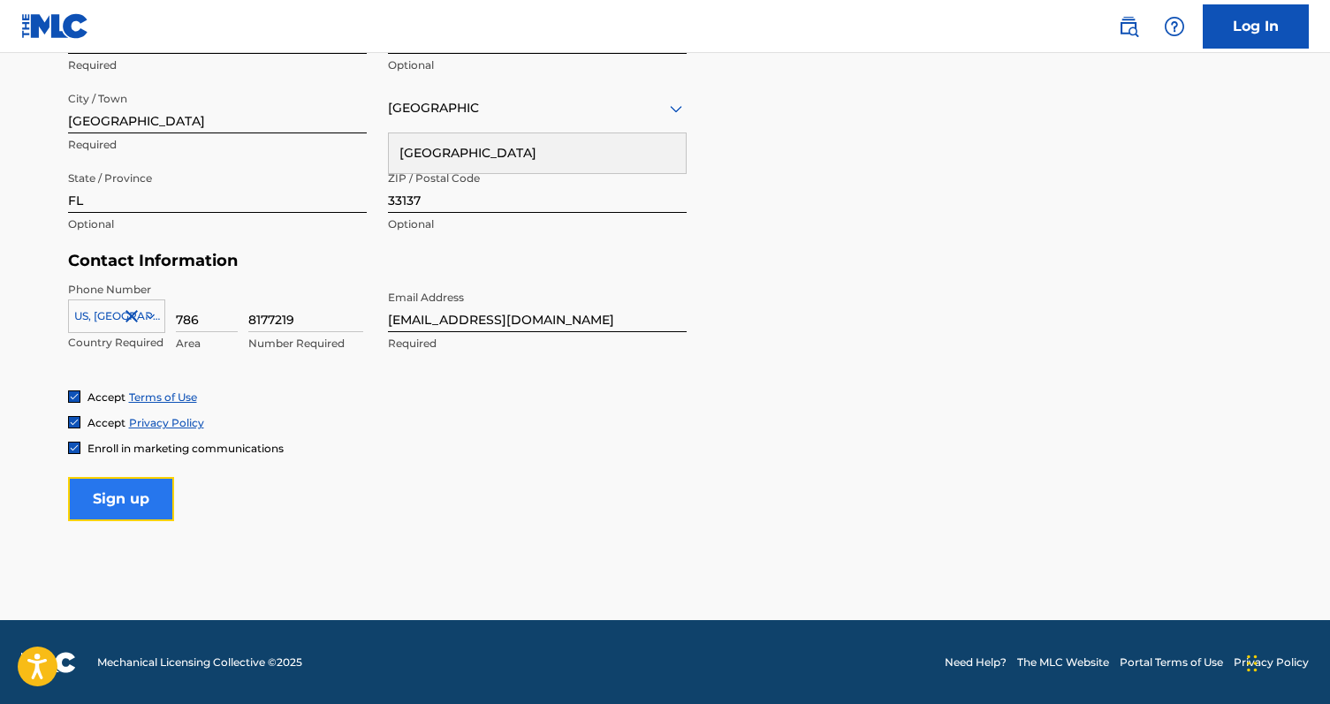
click at [94, 482] on input "Sign up" at bounding box center [121, 499] width 106 height 44
click at [123, 502] on input "Sign up" at bounding box center [121, 499] width 106 height 44
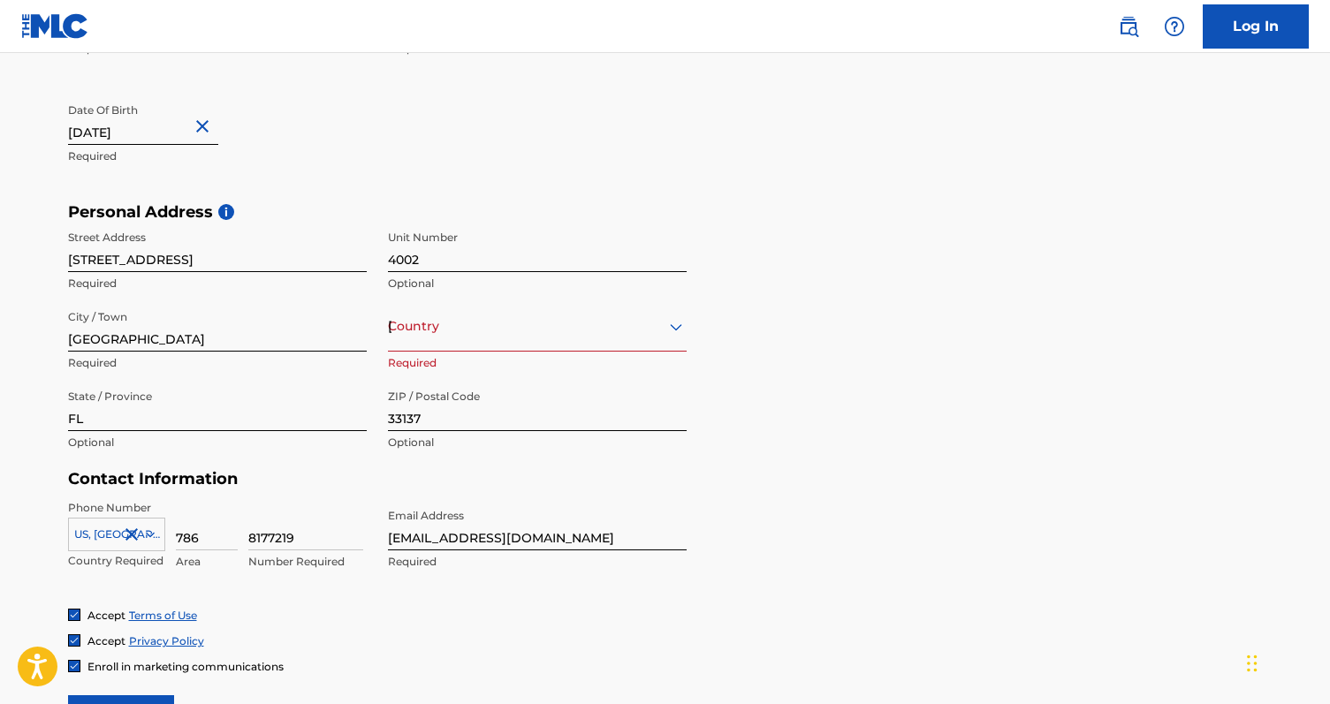
scroll to position [452, 0]
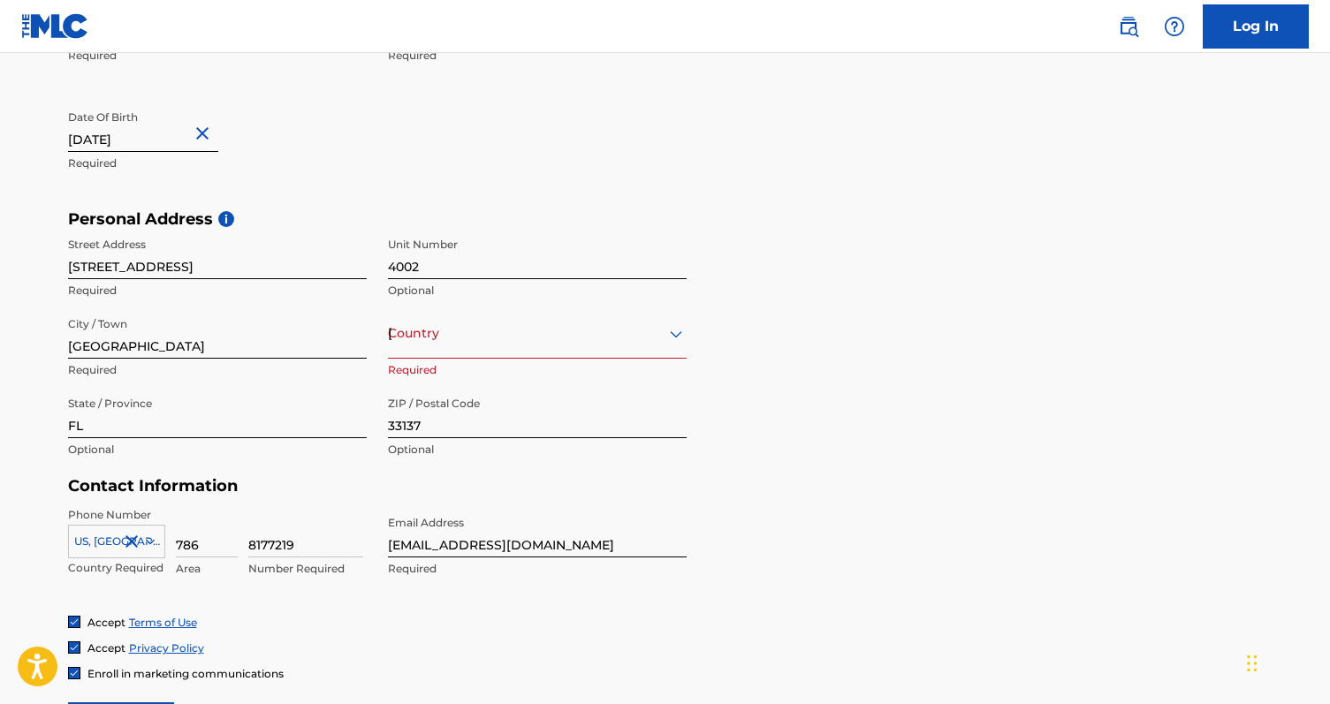
click at [457, 337] on div "[GEOGRAPHIC_DATA]" at bounding box center [537, 334] width 299 height 22
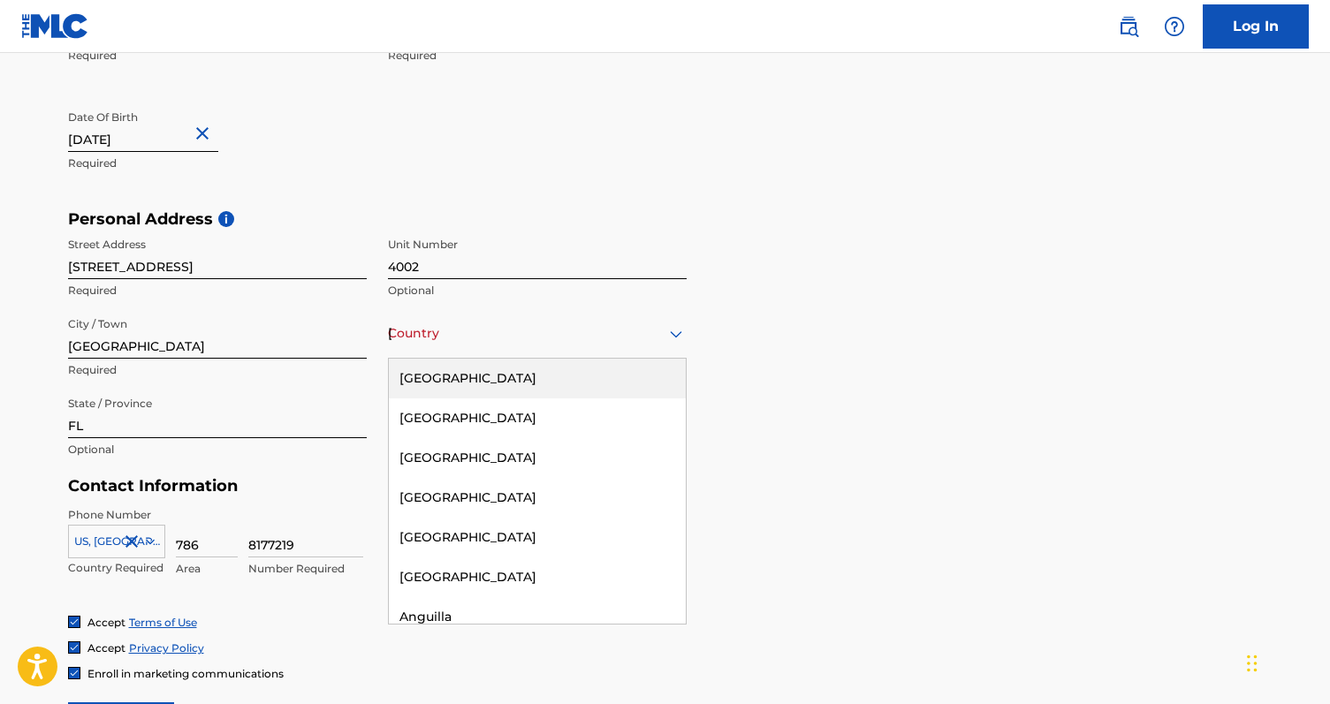
click at [467, 383] on div "[GEOGRAPHIC_DATA]" at bounding box center [537, 379] width 297 height 40
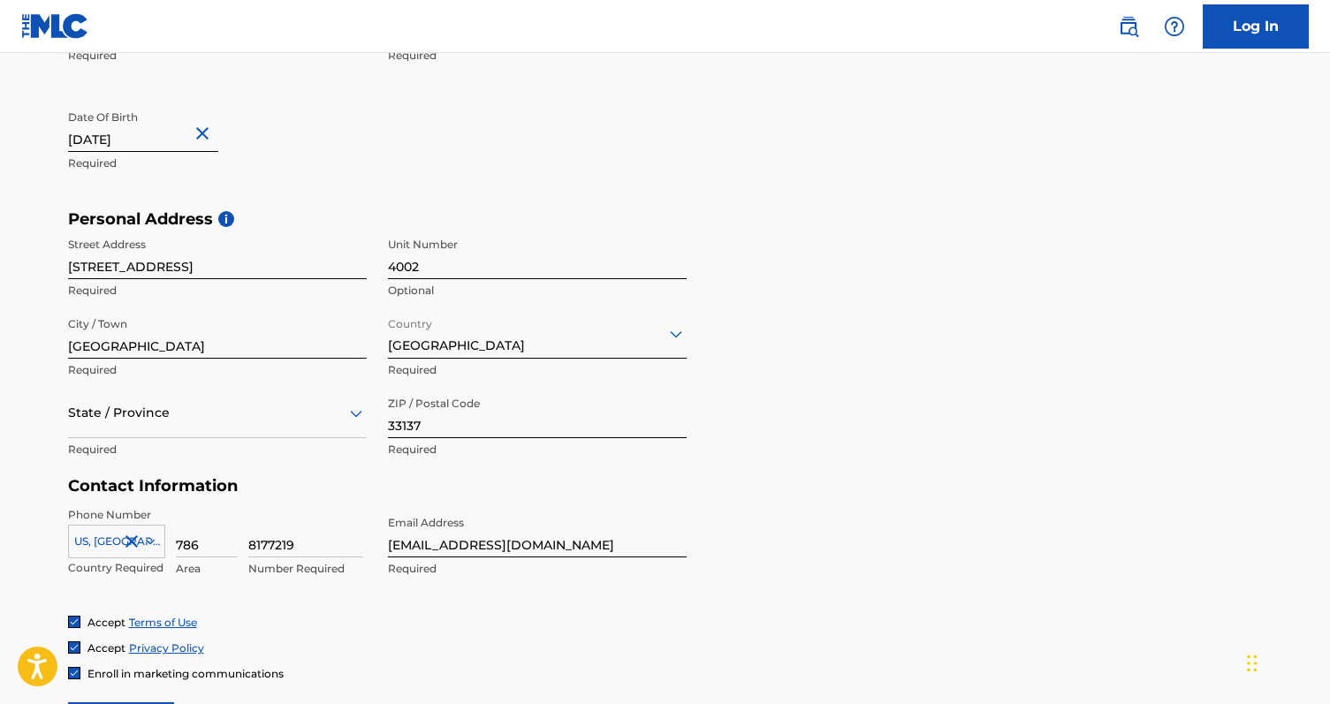
scroll to position [677, 0]
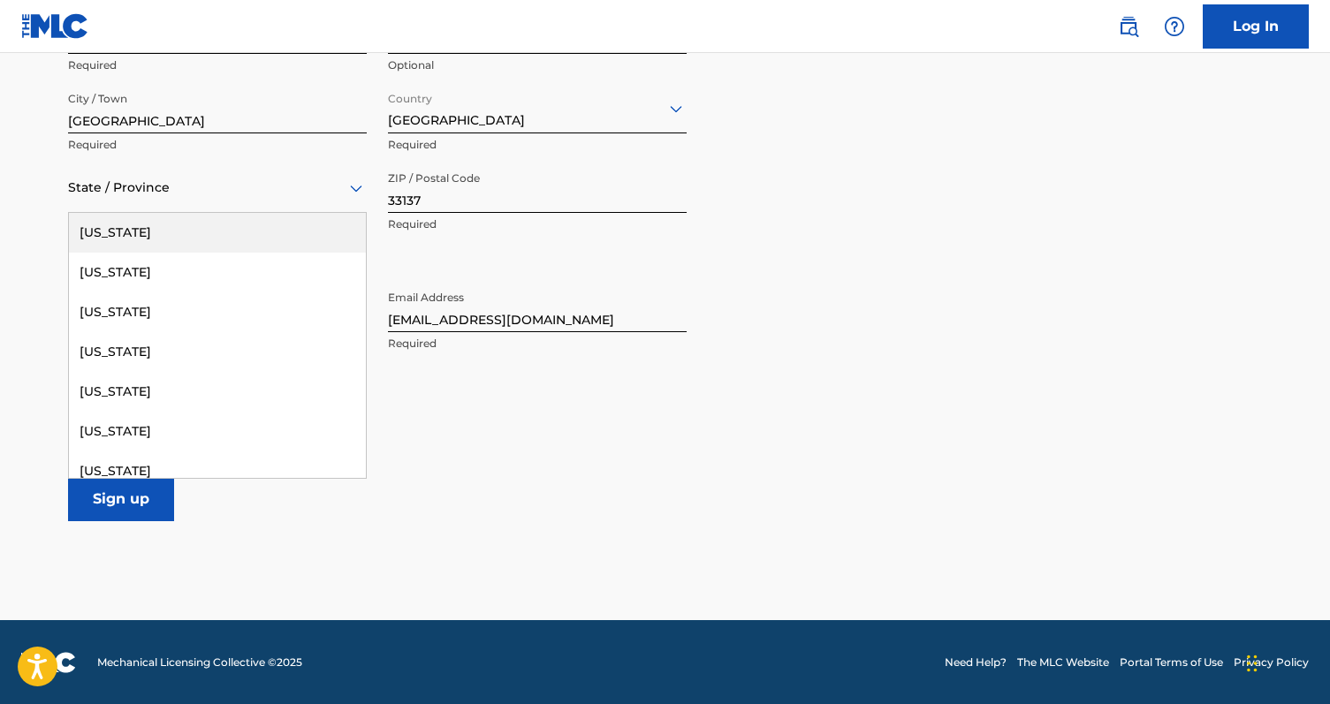
click at [142, 201] on div "State / Province" at bounding box center [217, 188] width 299 height 50
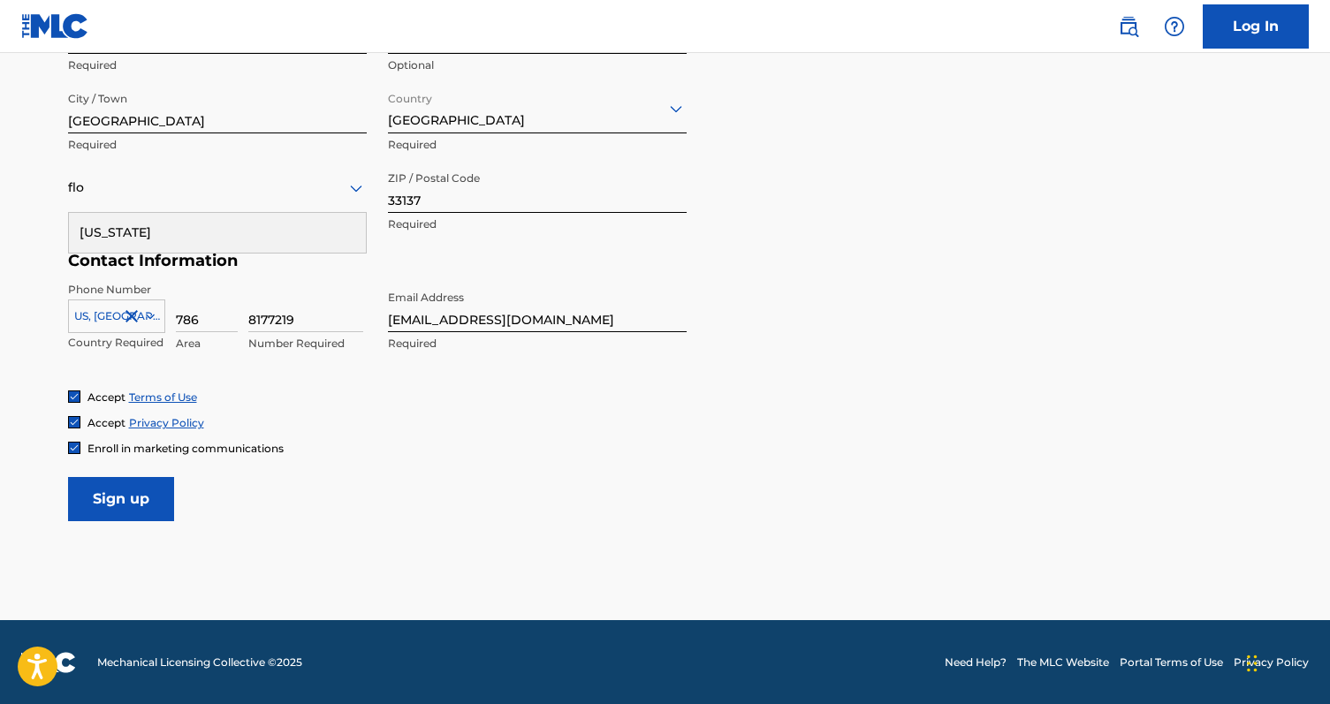
type input "flo"
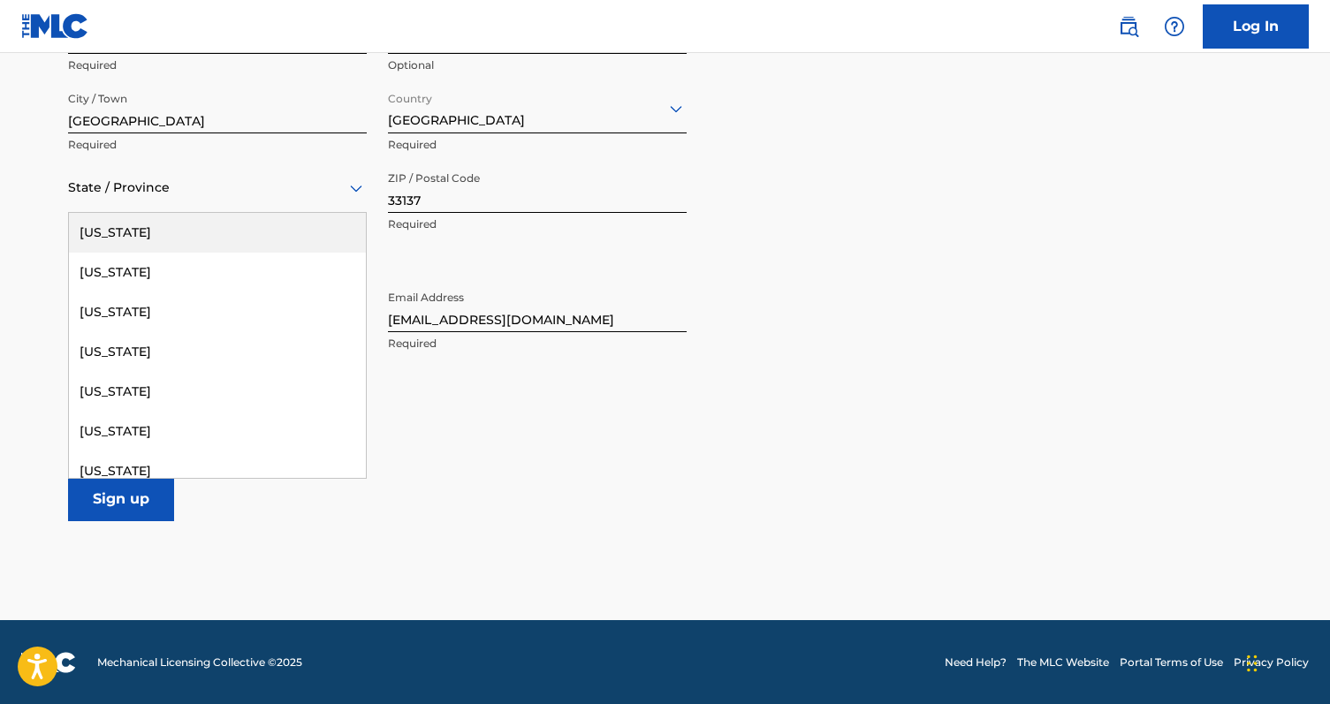
click at [114, 184] on div at bounding box center [217, 188] width 299 height 22
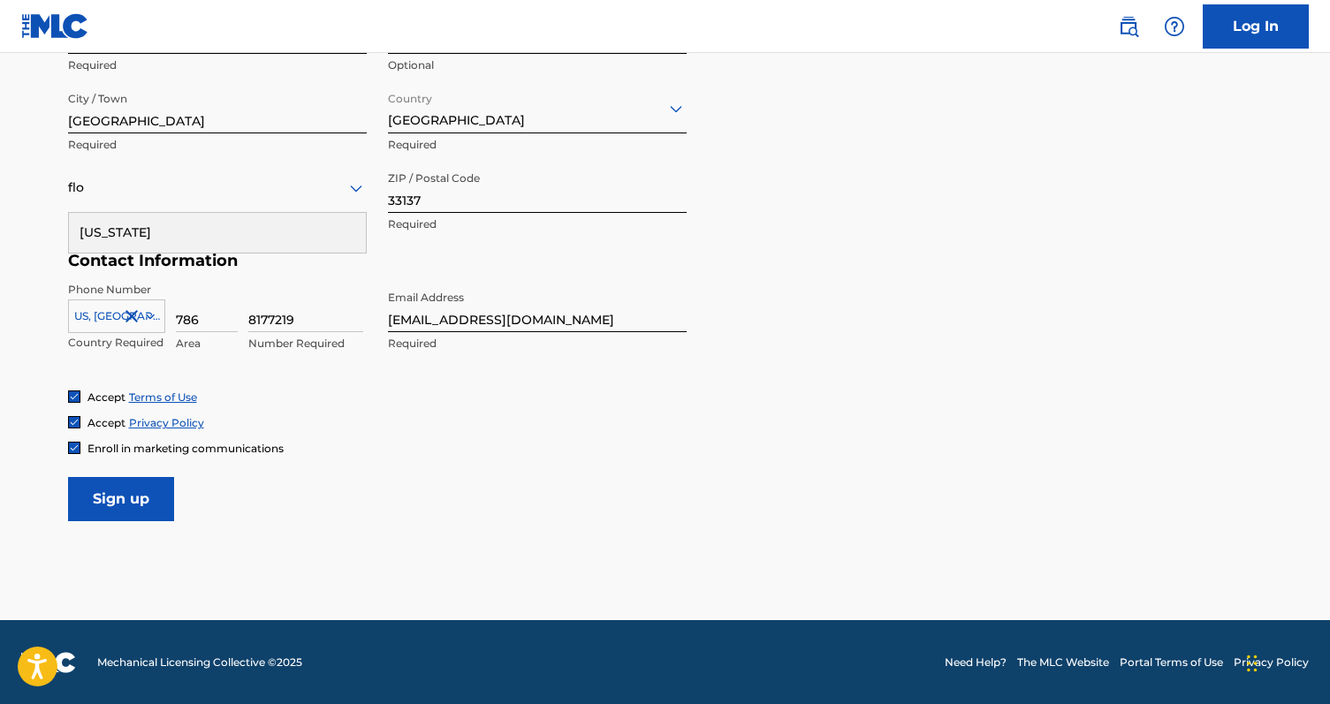
type input "flo"
click at [682, 391] on div "Accept Terms of Use" at bounding box center [665, 397] width 1195 height 15
click at [128, 183] on div at bounding box center [217, 188] width 299 height 22
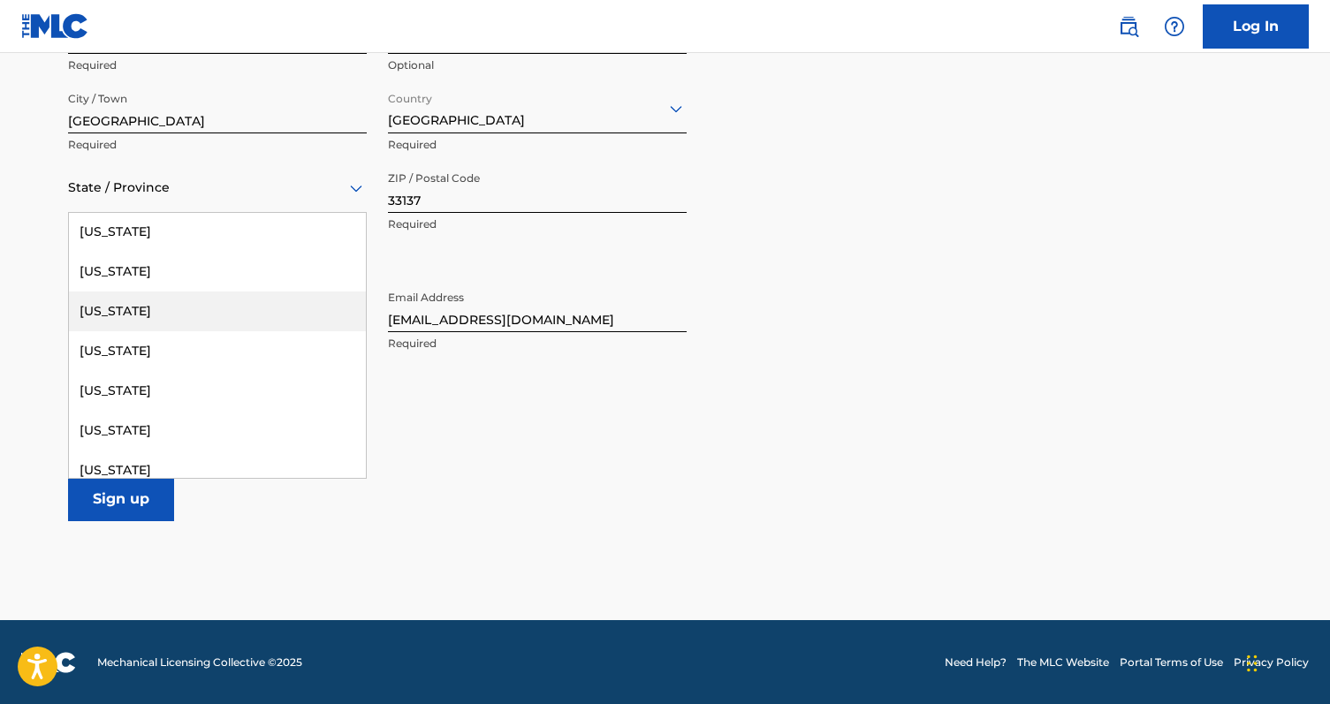
scroll to position [298, 0]
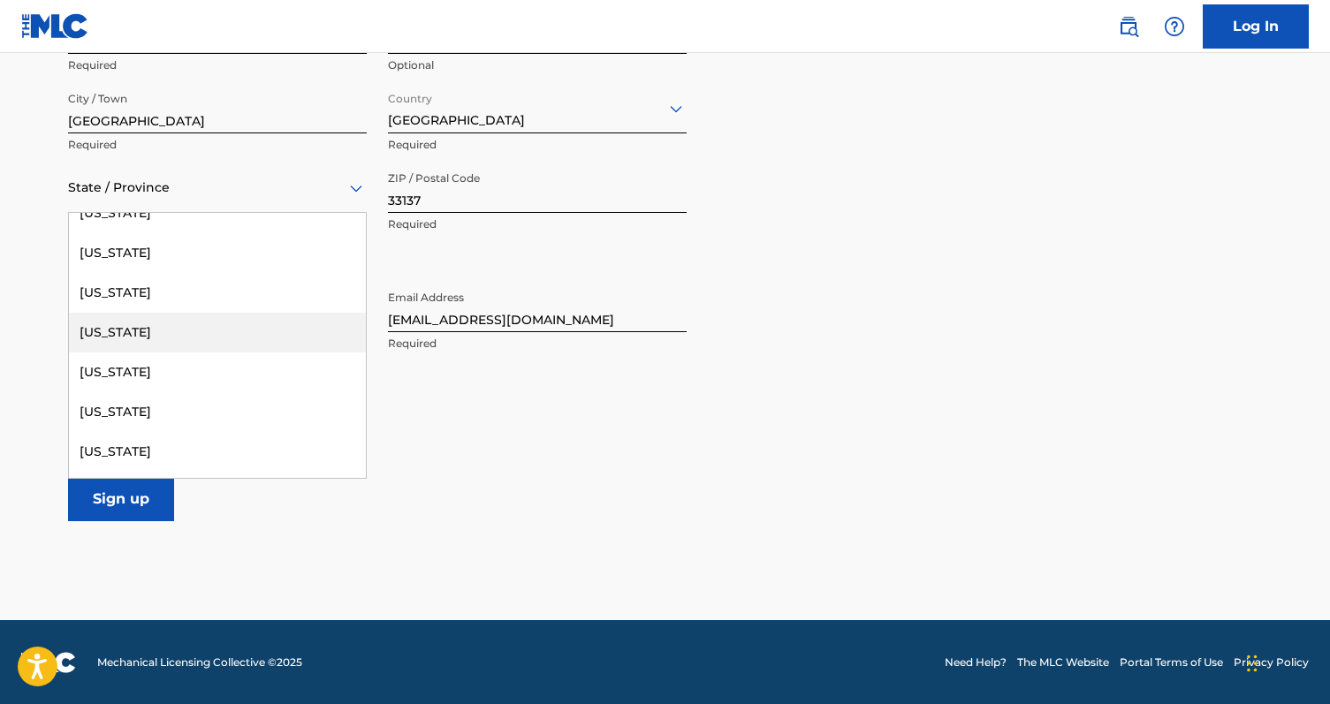
click at [106, 323] on div "[US_STATE]" at bounding box center [217, 333] width 297 height 40
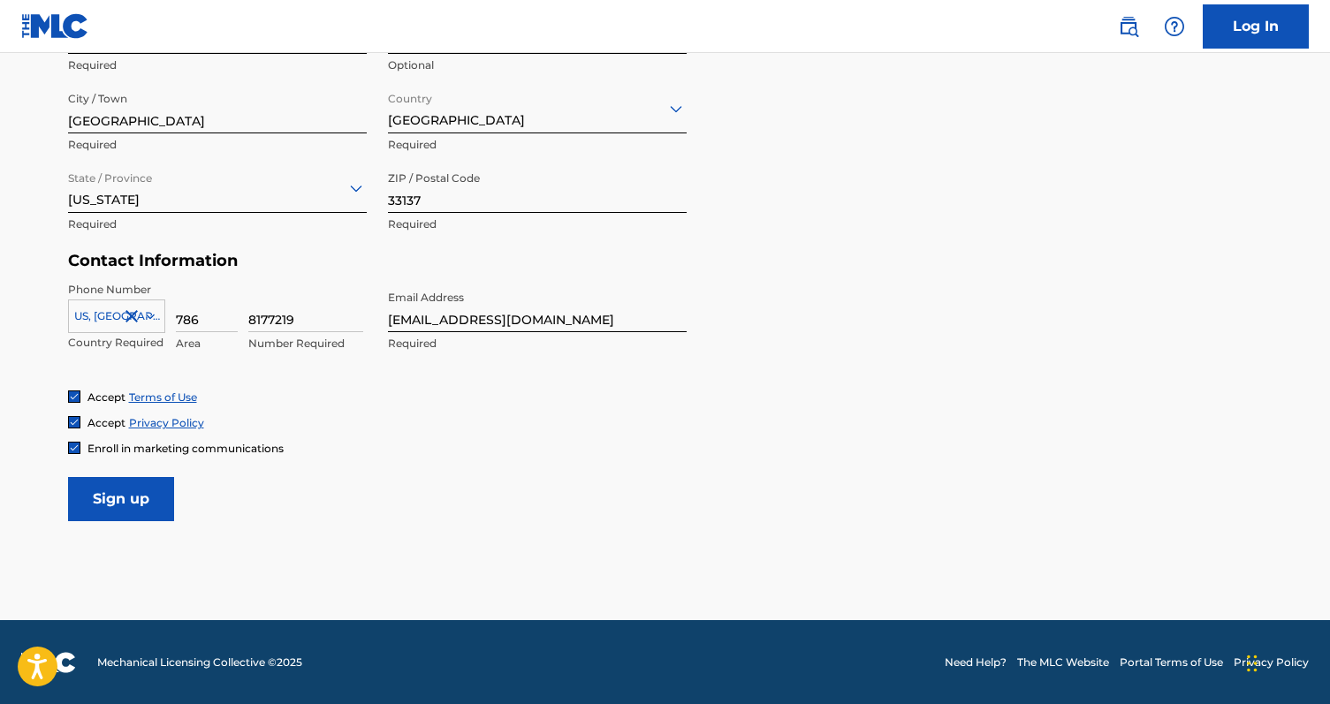
click at [541, 448] on div "Enroll in marketing communications" at bounding box center [665, 448] width 1195 height 15
click at [125, 502] on input "Sign up" at bounding box center [121, 499] width 106 height 44
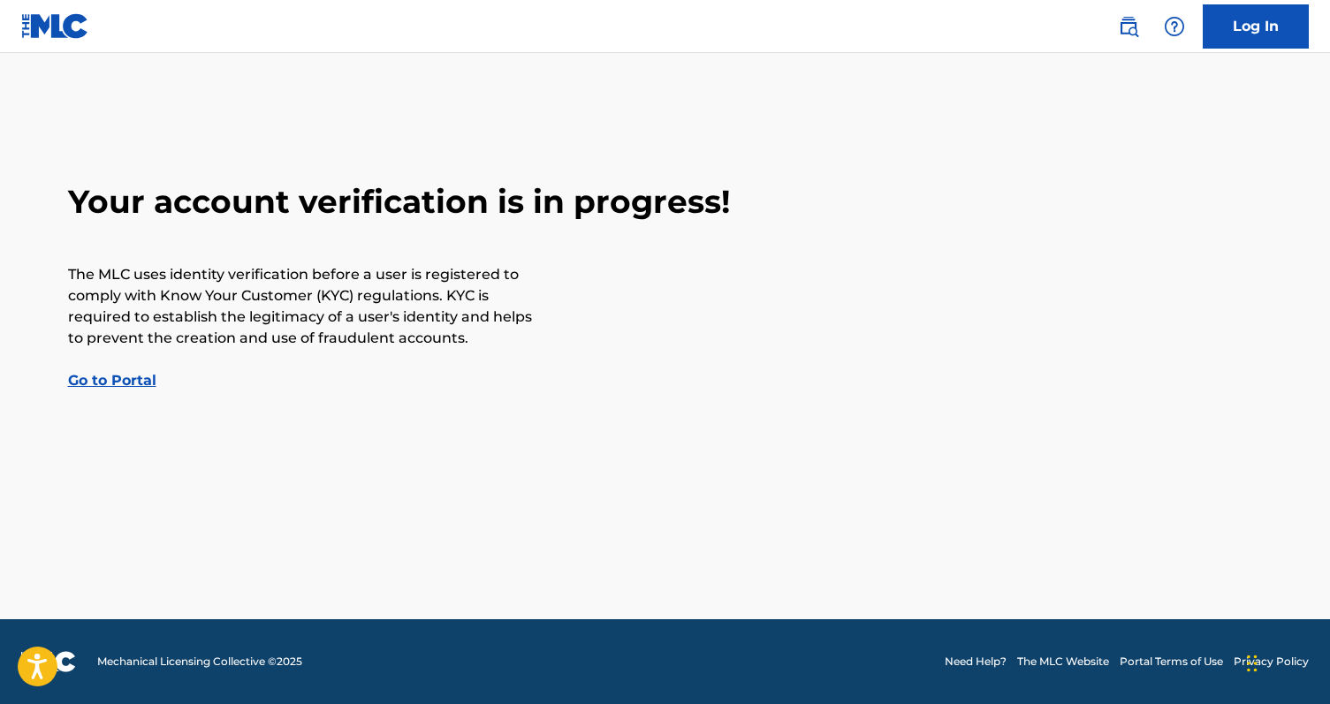
click at [758, 361] on div "Your account verification is in progress! The MLC uses identity verification be…" at bounding box center [665, 286] width 1237 height 209
